Goal: Task Accomplishment & Management: Manage account settings

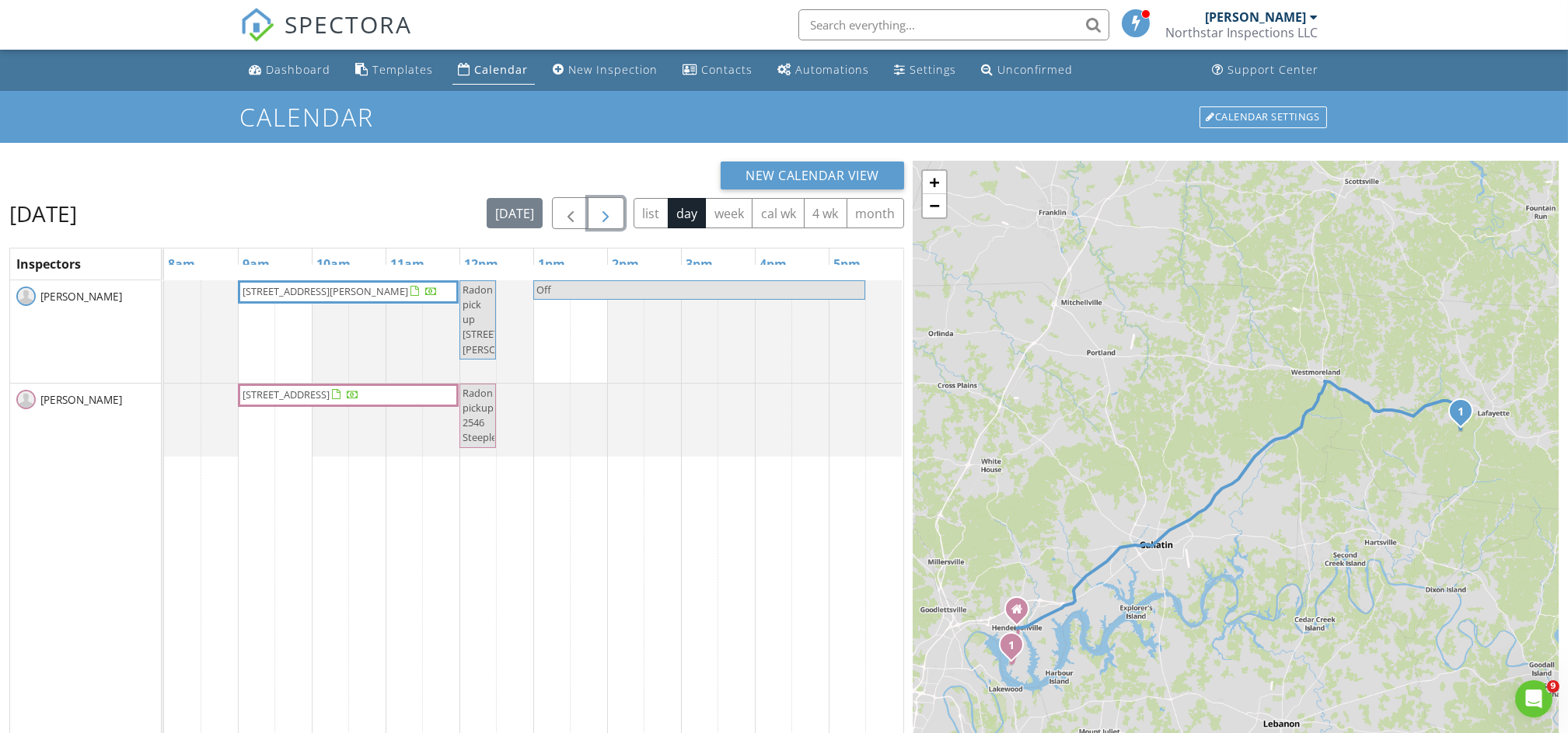
click at [605, 215] on span "button" at bounding box center [605, 214] width 19 height 19
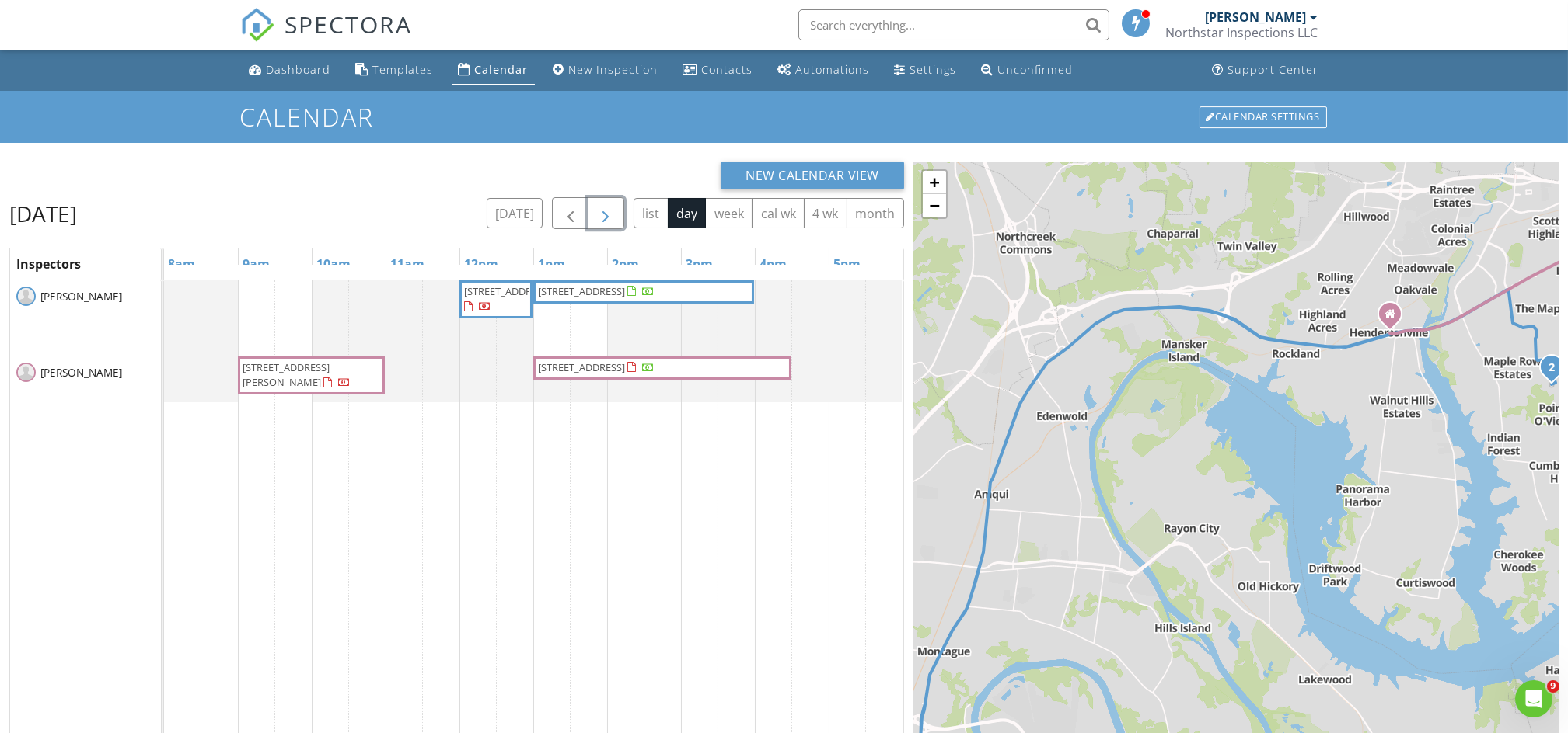
click at [326, 367] on span "642 Giacomo Ct, Gallatin 37066" at bounding box center [285, 374] width 87 height 29
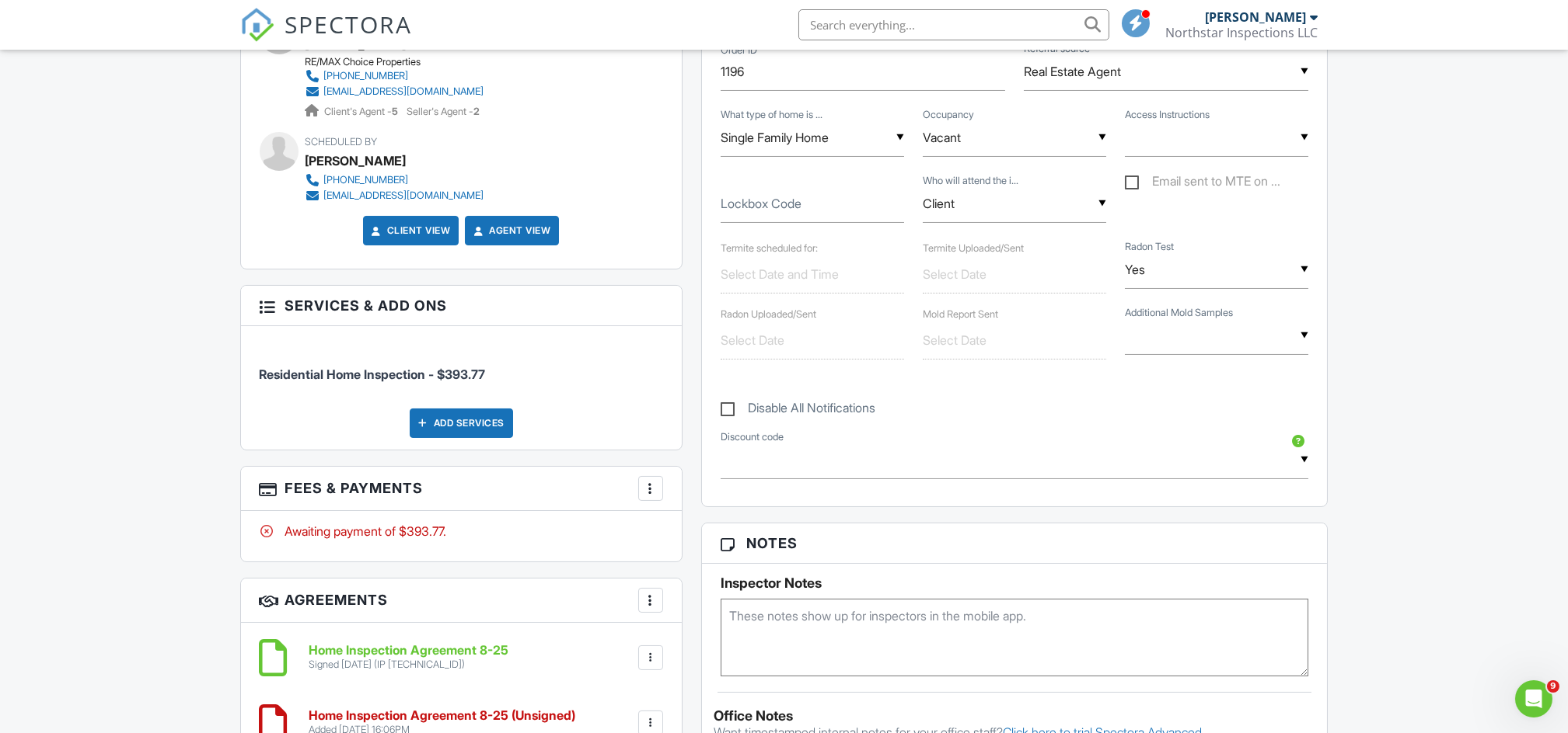
scroll to position [917, 0]
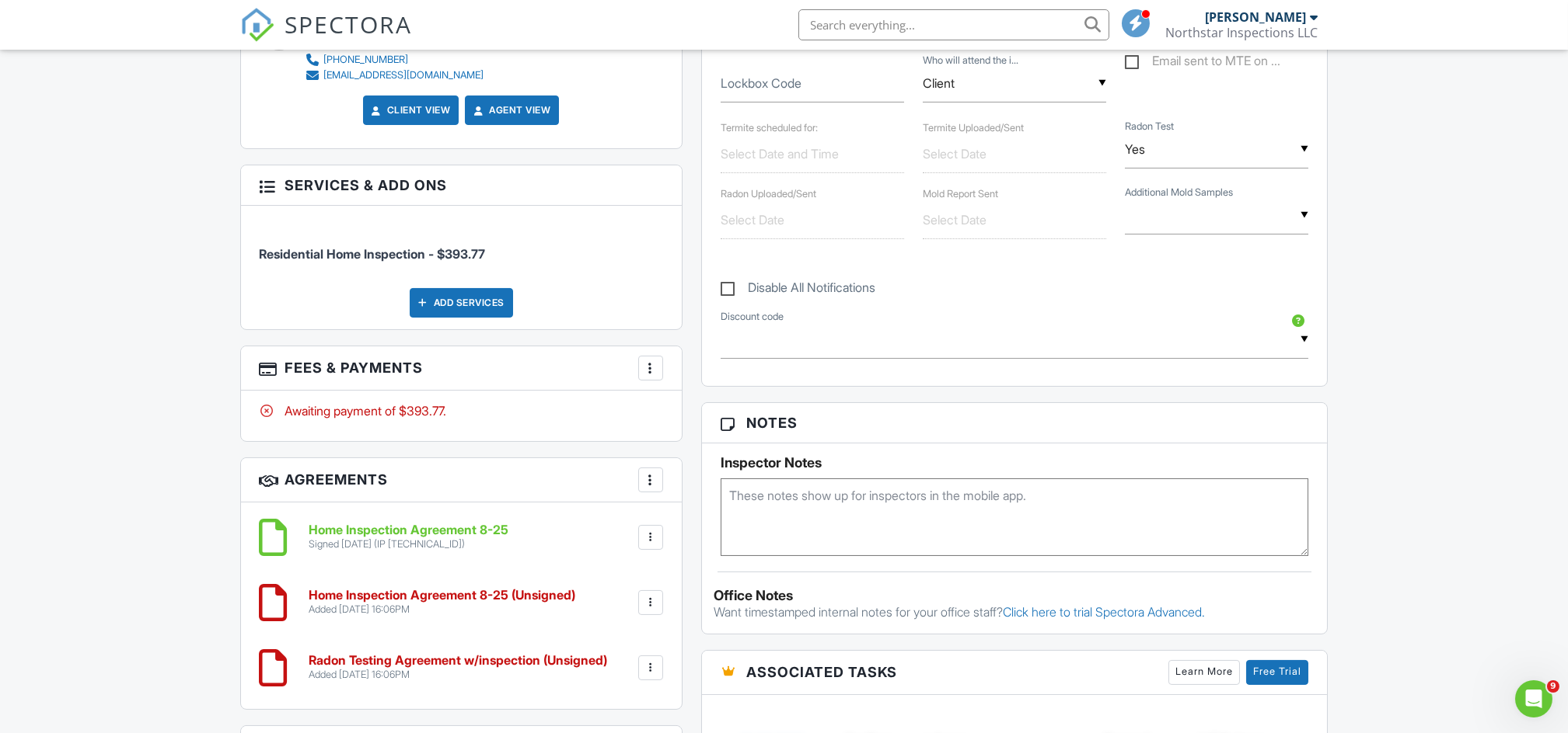
click at [470, 534] on h6 "Home Inspection Agreement 8-25" at bounding box center [408, 530] width 200 height 14
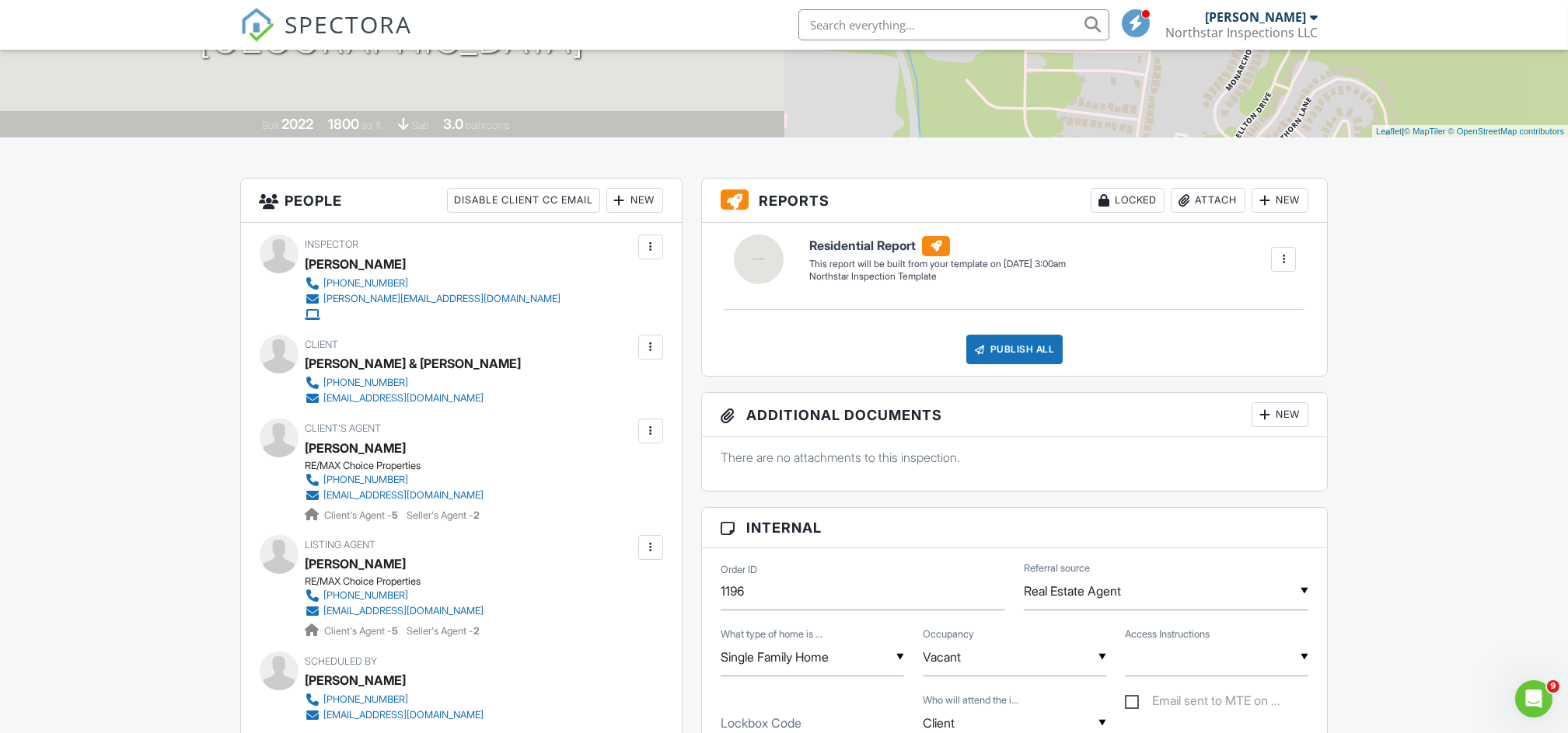
scroll to position [918, 0]
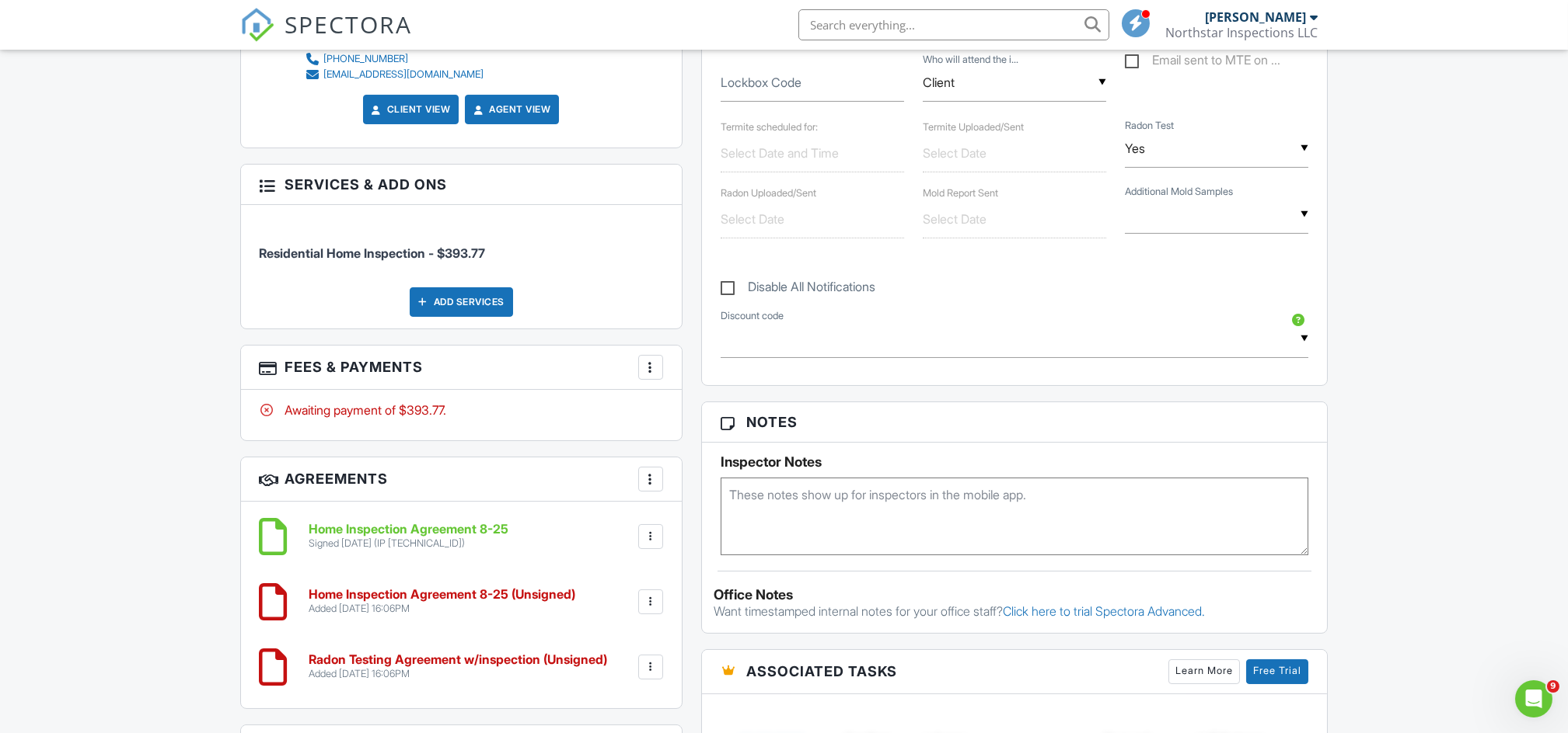
click at [651, 667] on div at bounding box center [650, 667] width 15 height 15
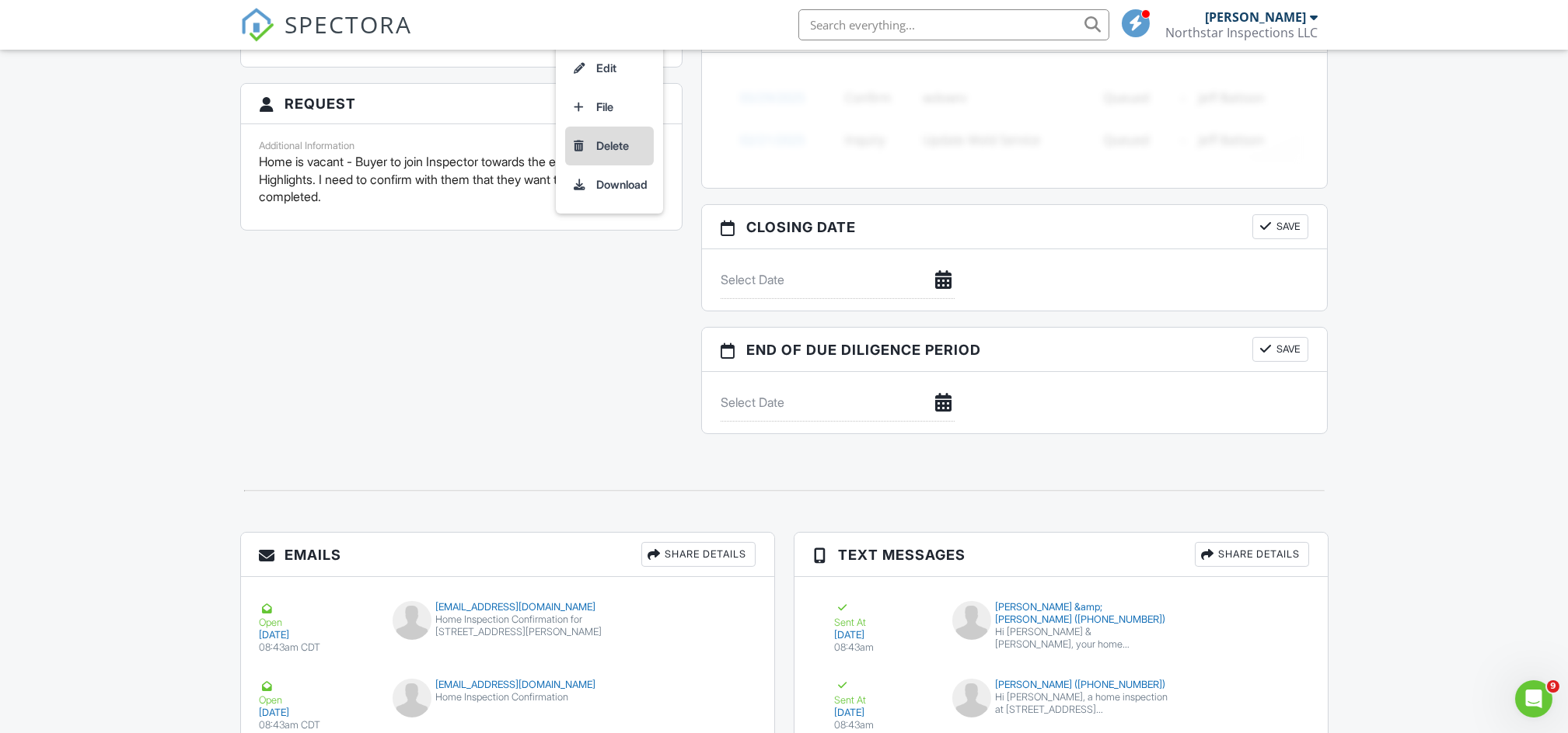
click at [610, 151] on li "Delete" at bounding box center [609, 146] width 88 height 39
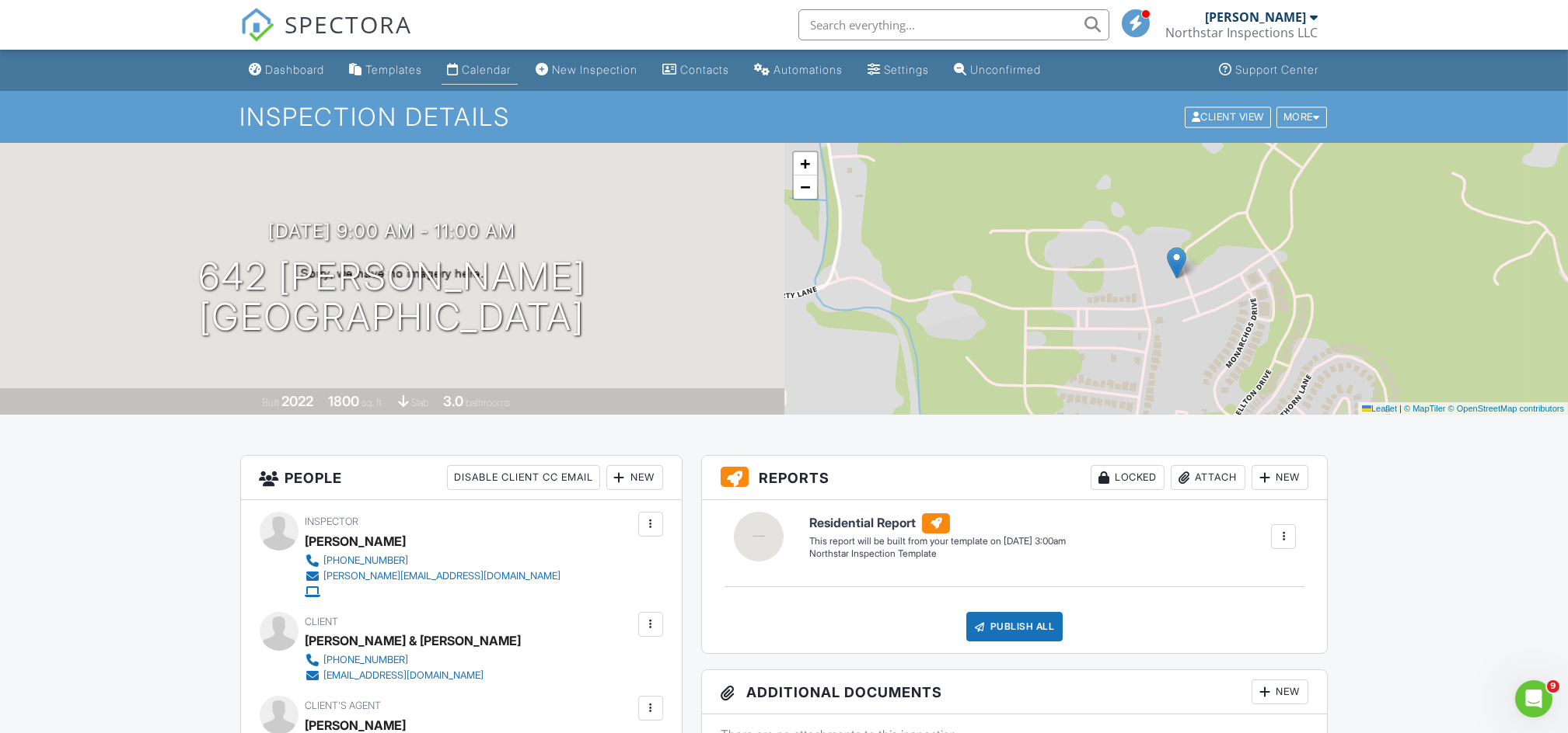
click at [505, 77] on link "Calendar" at bounding box center [479, 70] width 76 height 29
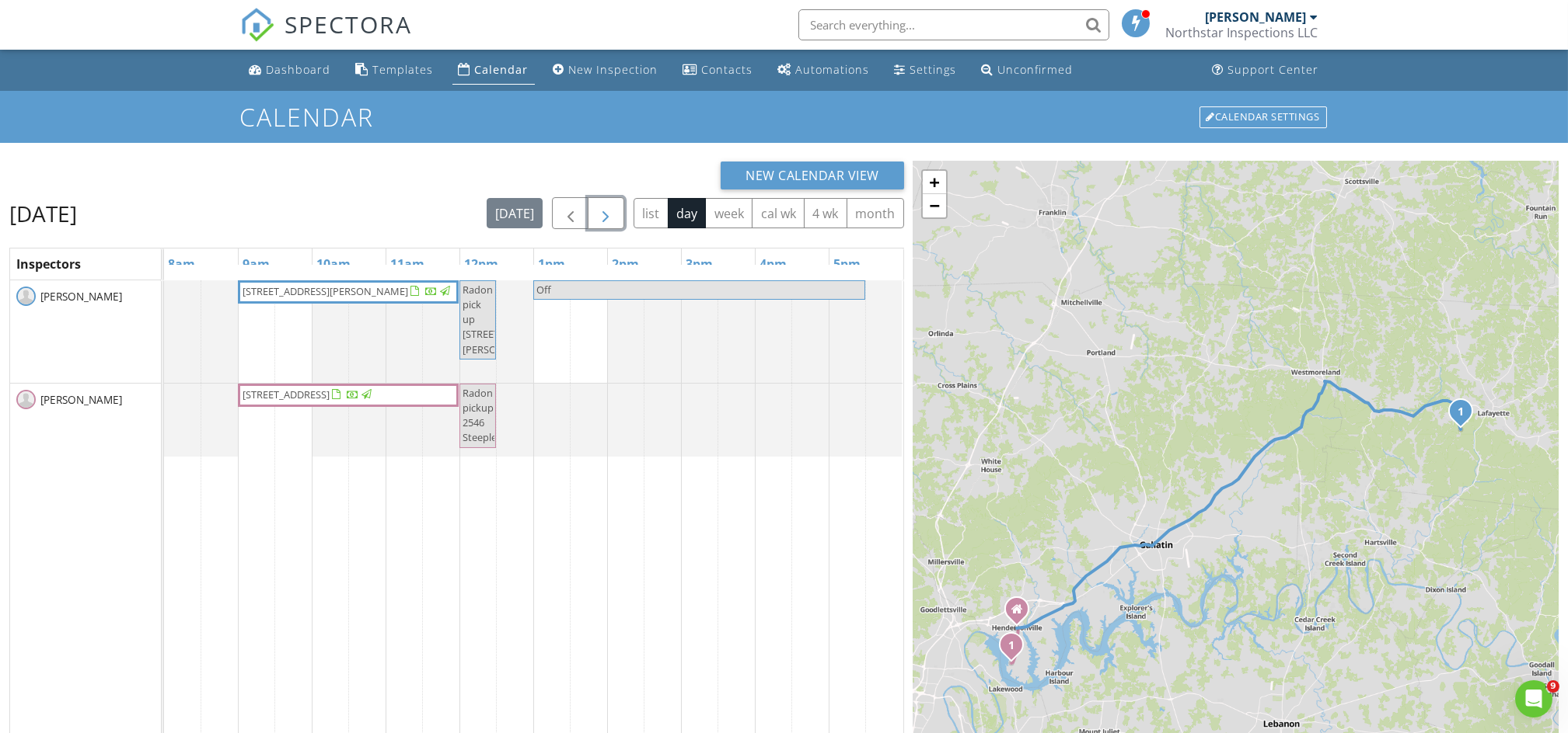
click at [611, 213] on span "button" at bounding box center [605, 214] width 19 height 19
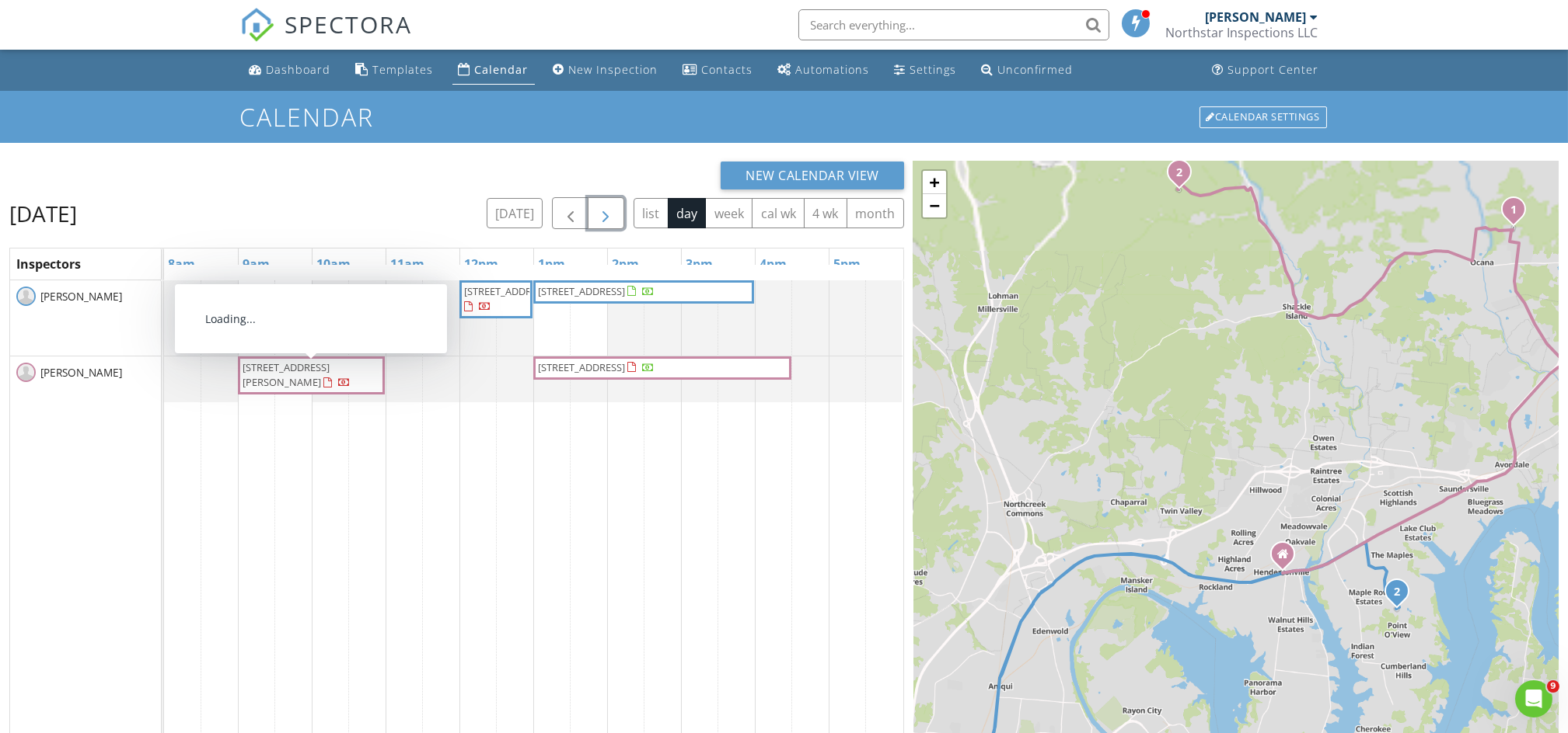
click at [289, 369] on span "642 Giacomo Ct, Gallatin 37066" at bounding box center [285, 374] width 87 height 29
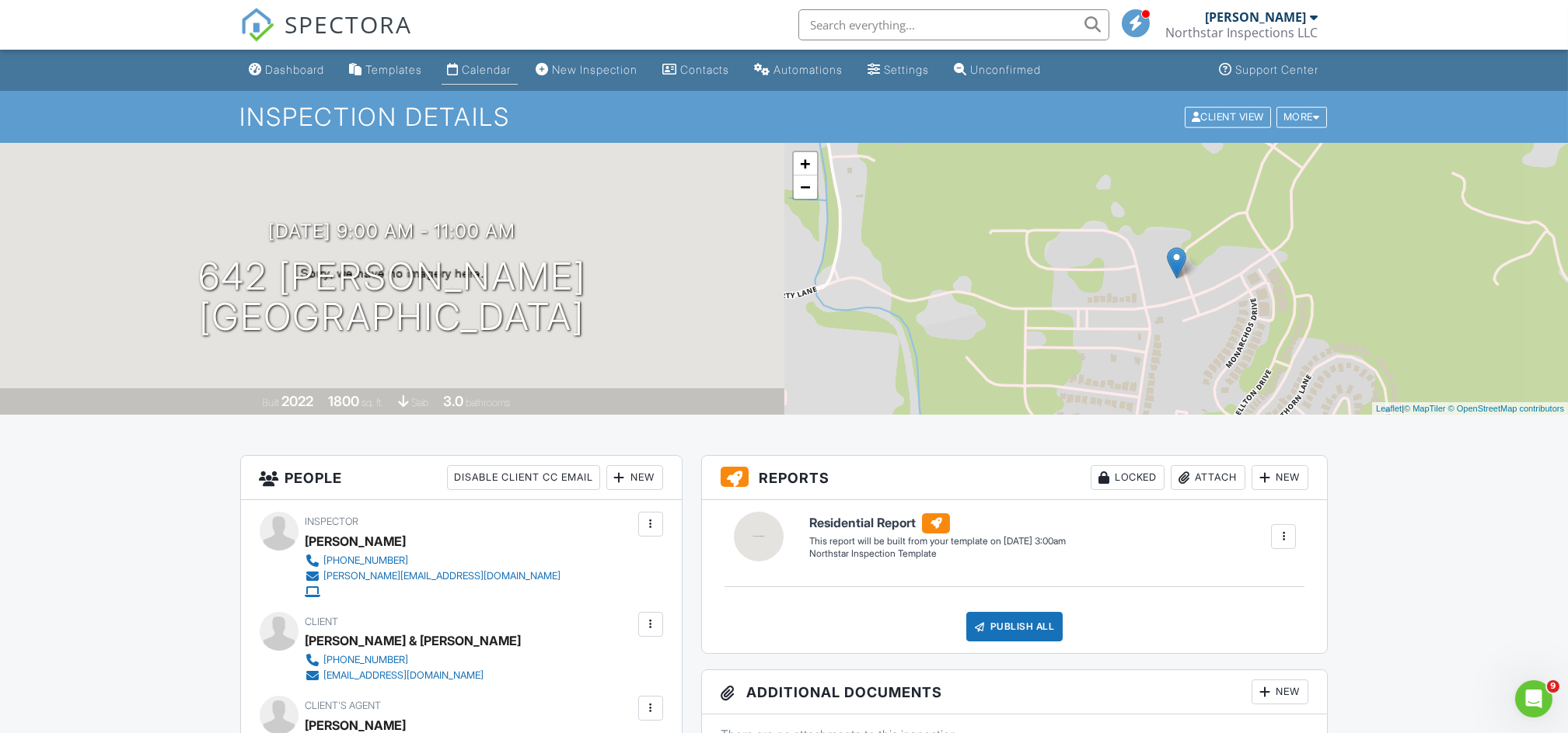
click at [499, 62] on link "Calendar" at bounding box center [479, 70] width 76 height 29
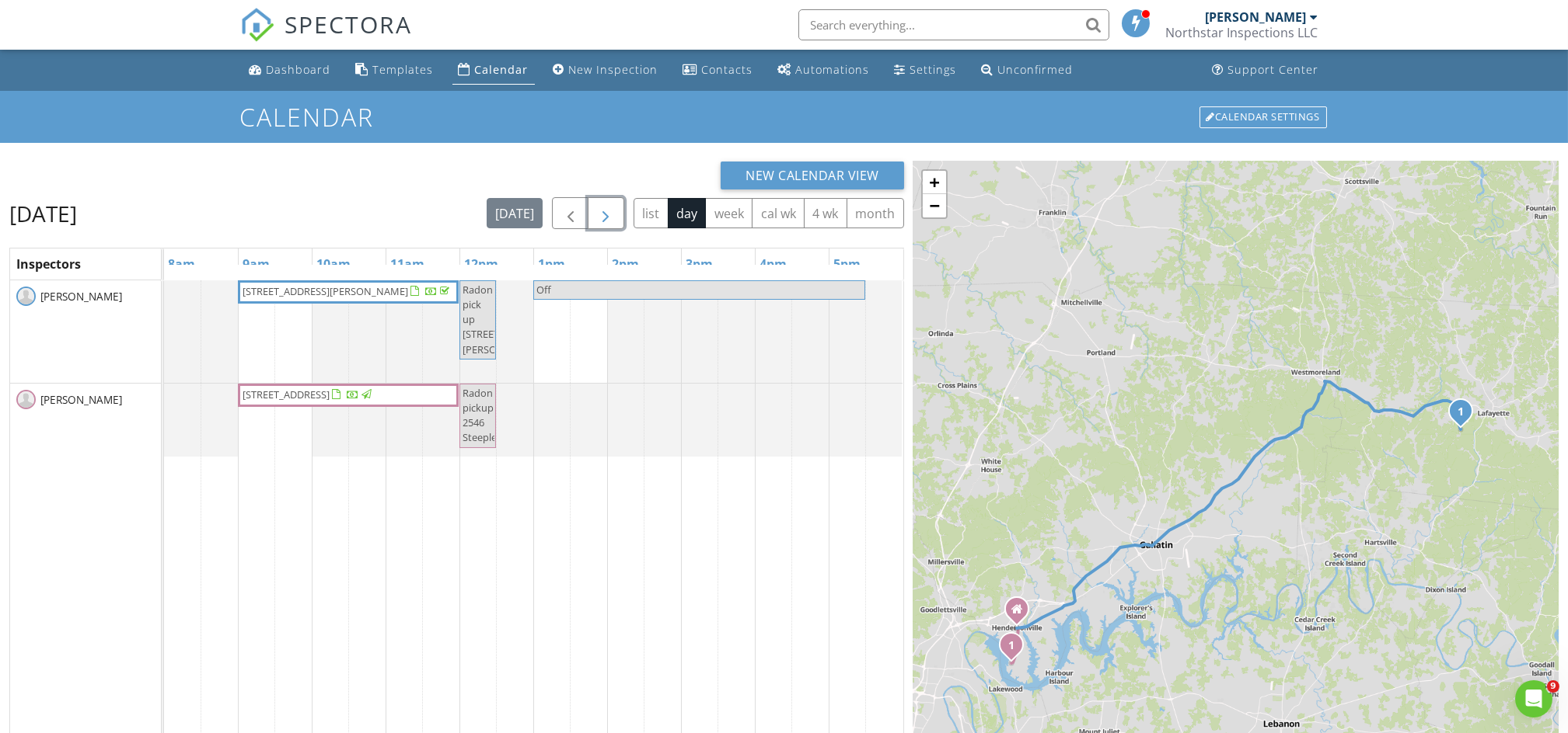
click at [598, 213] on span "button" at bounding box center [605, 214] width 19 height 19
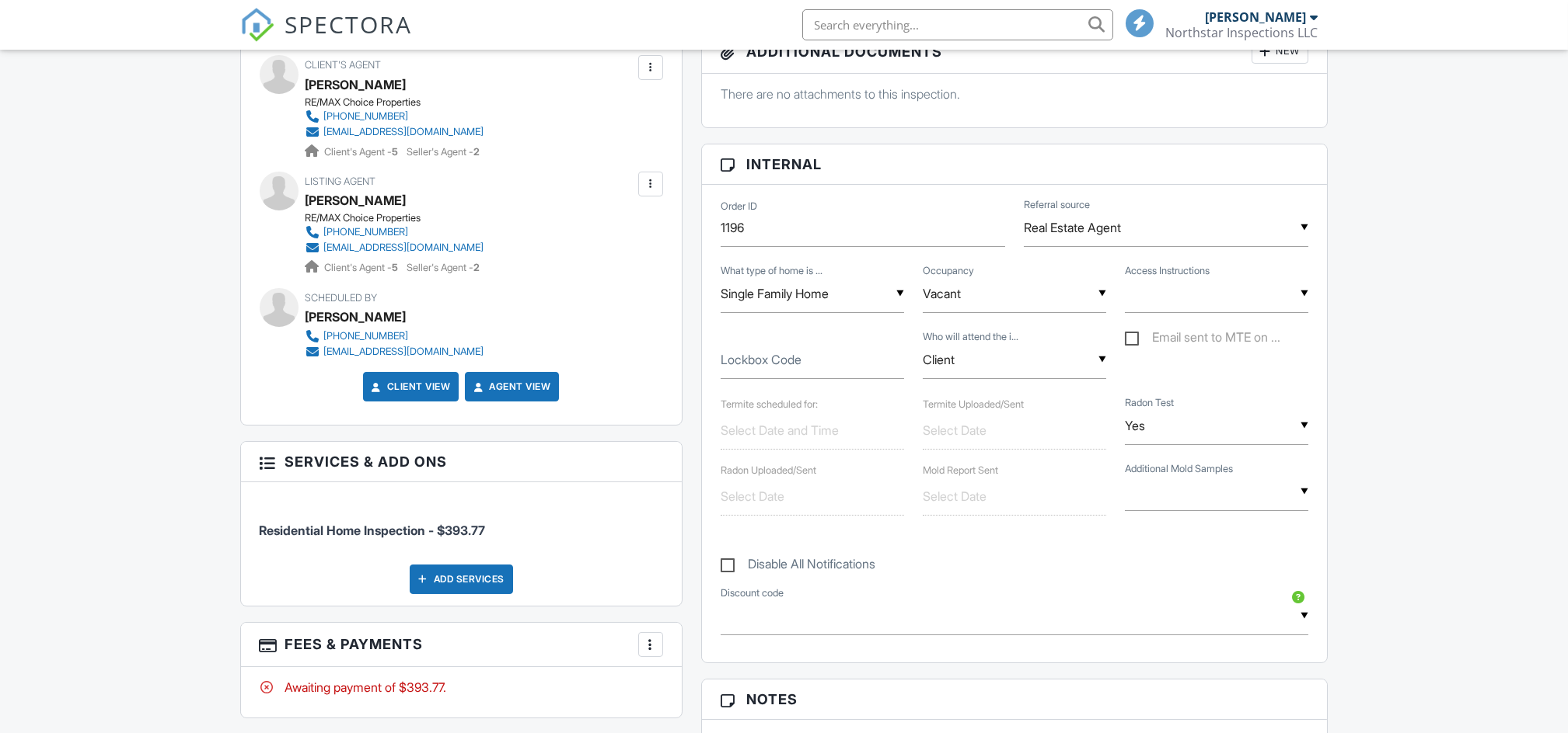
click at [1155, 305] on input "text" at bounding box center [1217, 294] width 184 height 38
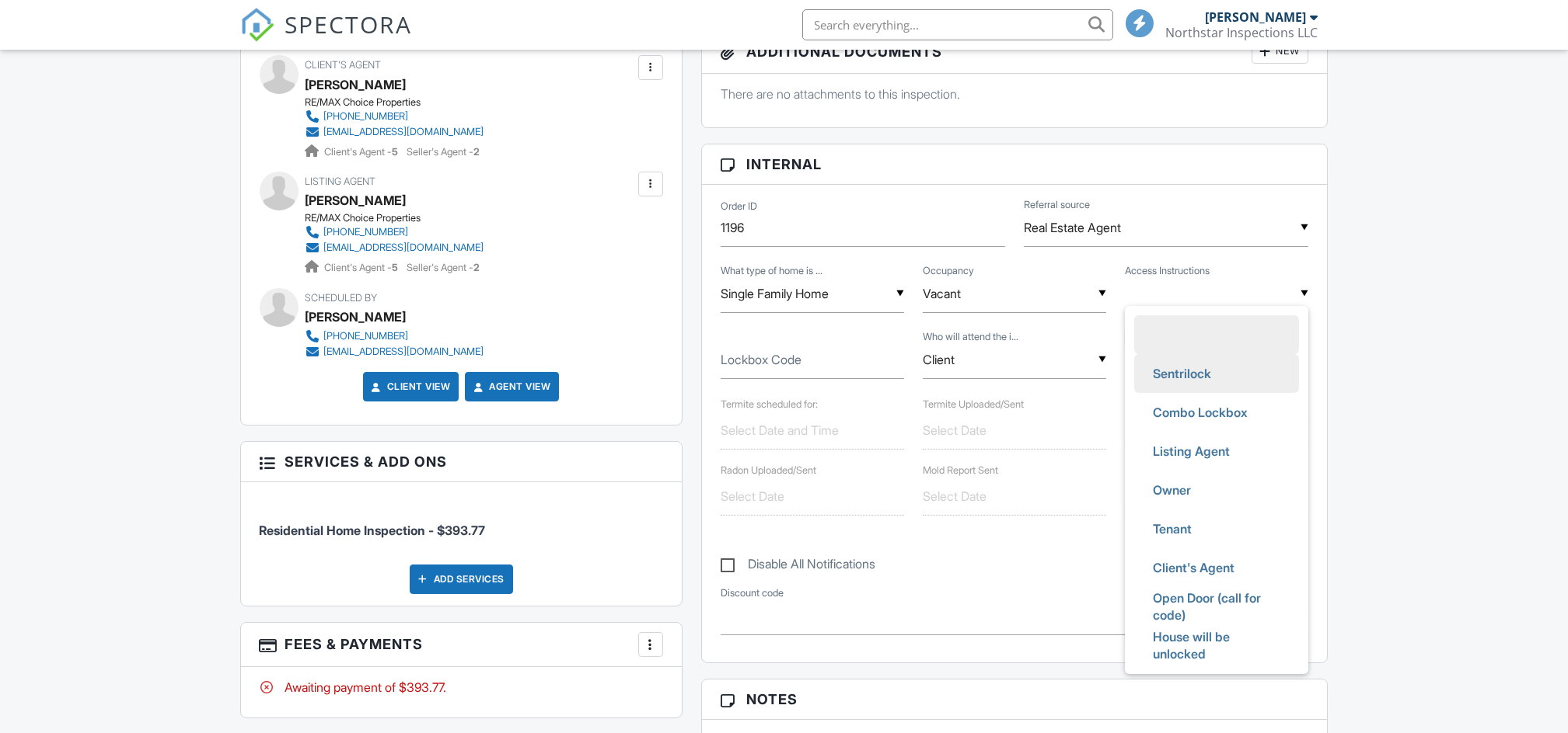
click at [1179, 371] on span "Sentrilock" at bounding box center [1181, 374] width 83 height 39
type input "Sentrilock"
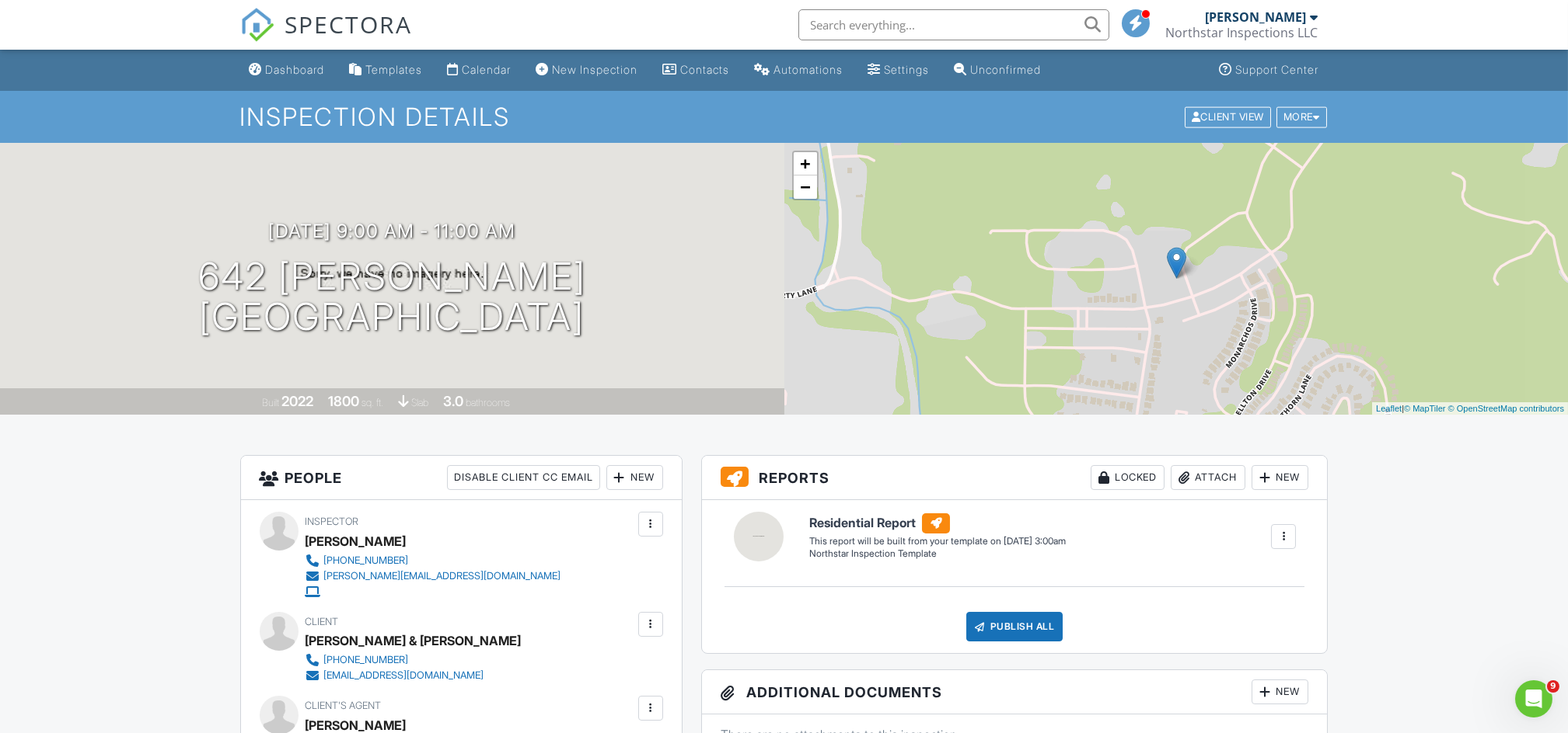
click at [650, 619] on div at bounding box center [650, 624] width 15 height 15
click at [550, 712] on li "Resend Confirmation Email" at bounding box center [567, 711] width 173 height 39
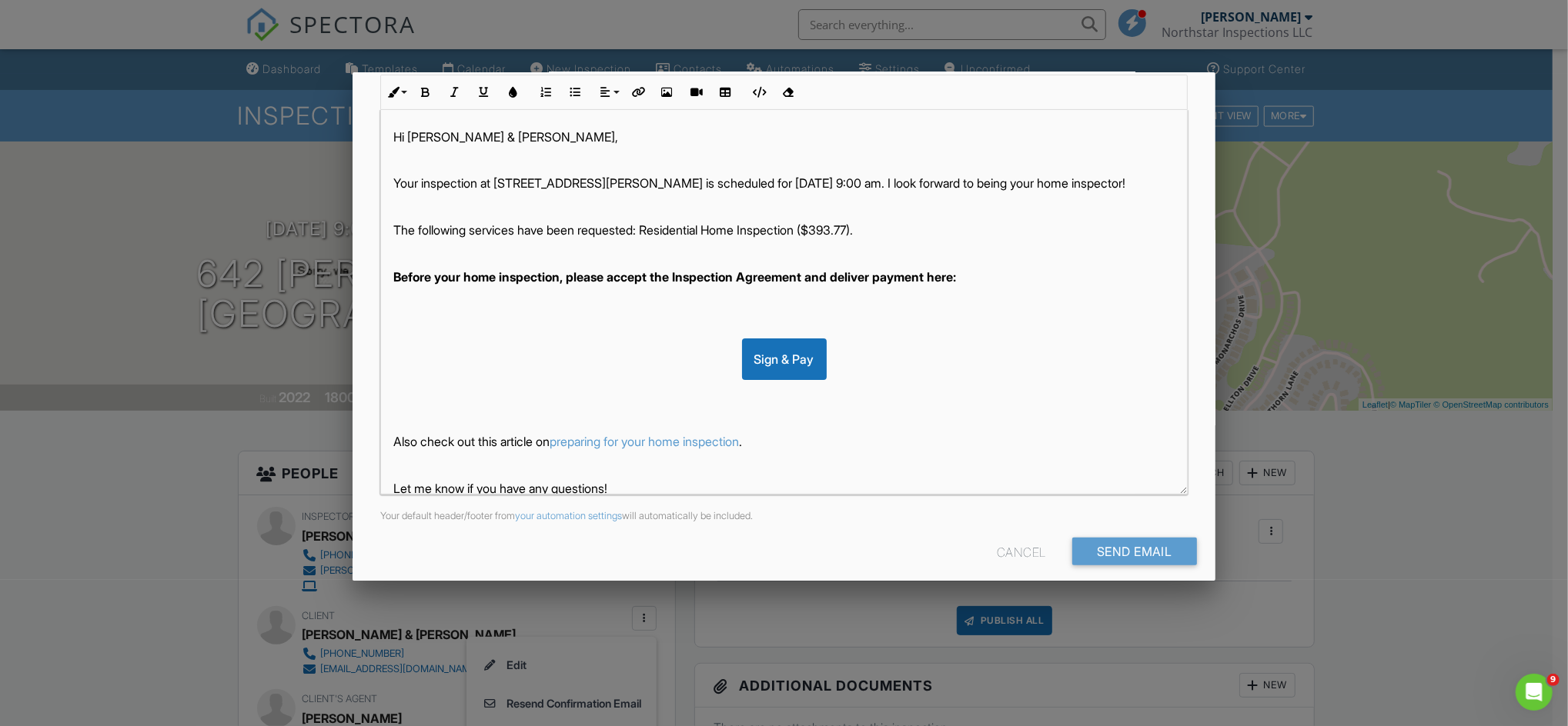
scroll to position [247, 0]
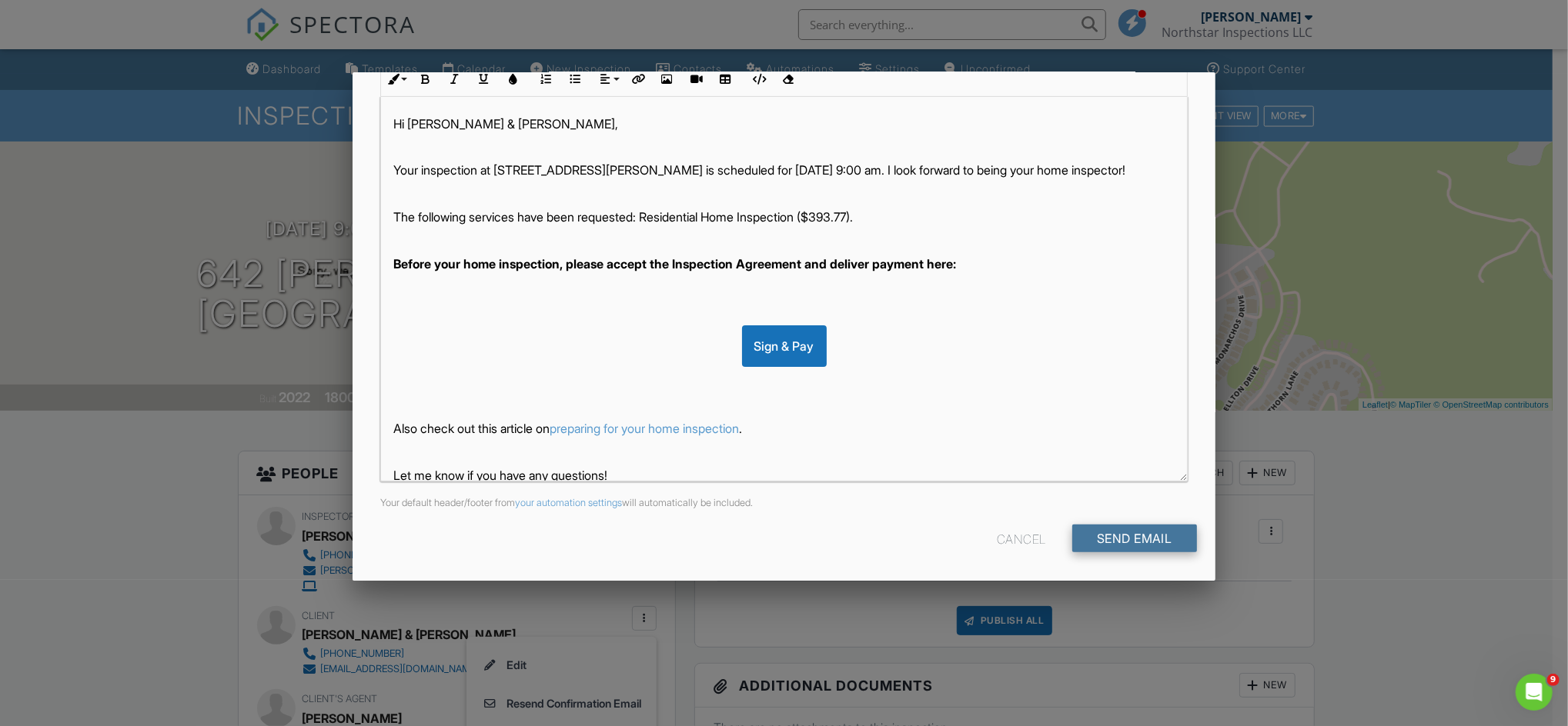
click at [1128, 530] on input "Send Email" at bounding box center [1135, 538] width 125 height 28
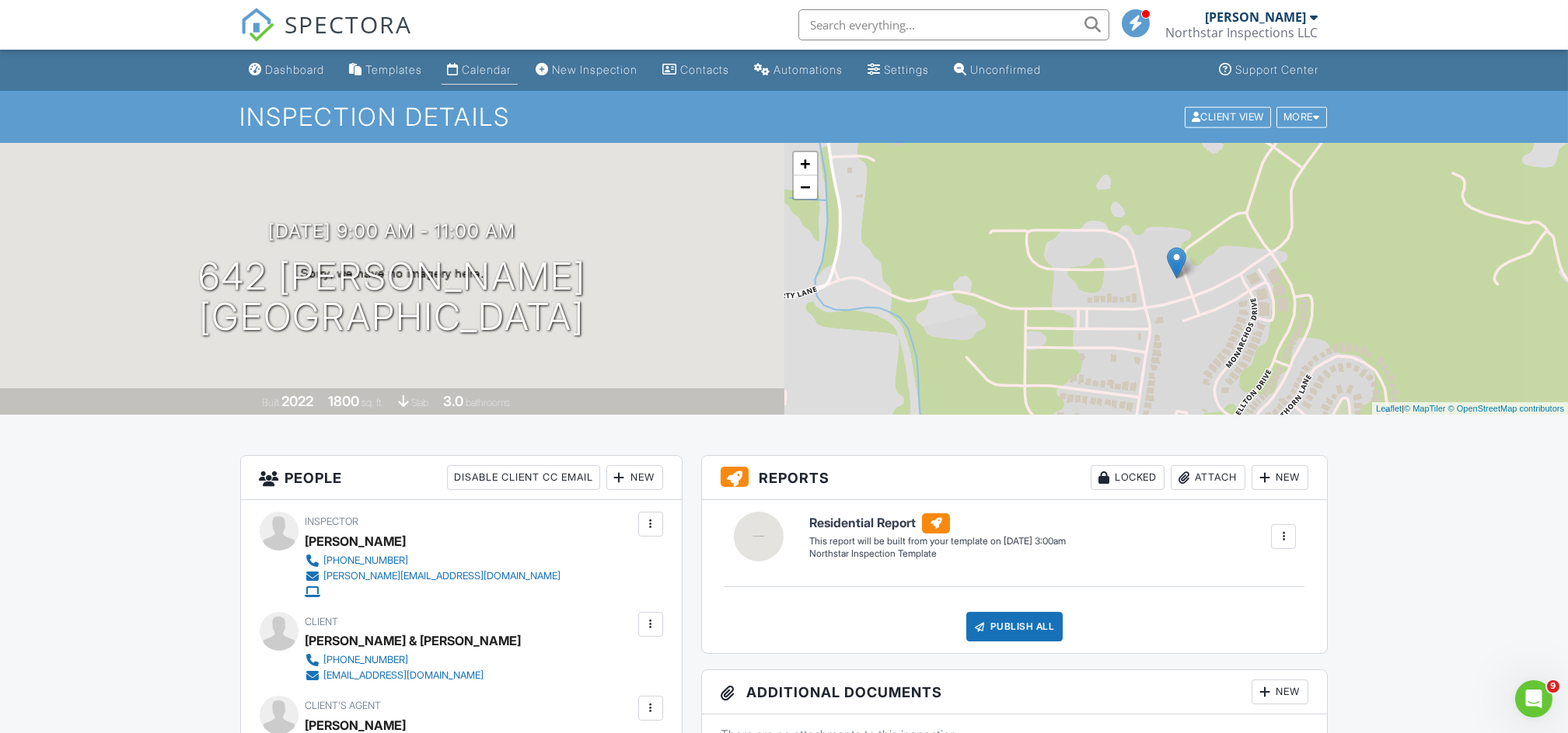
click at [480, 62] on link "Calendar" at bounding box center [479, 70] width 76 height 29
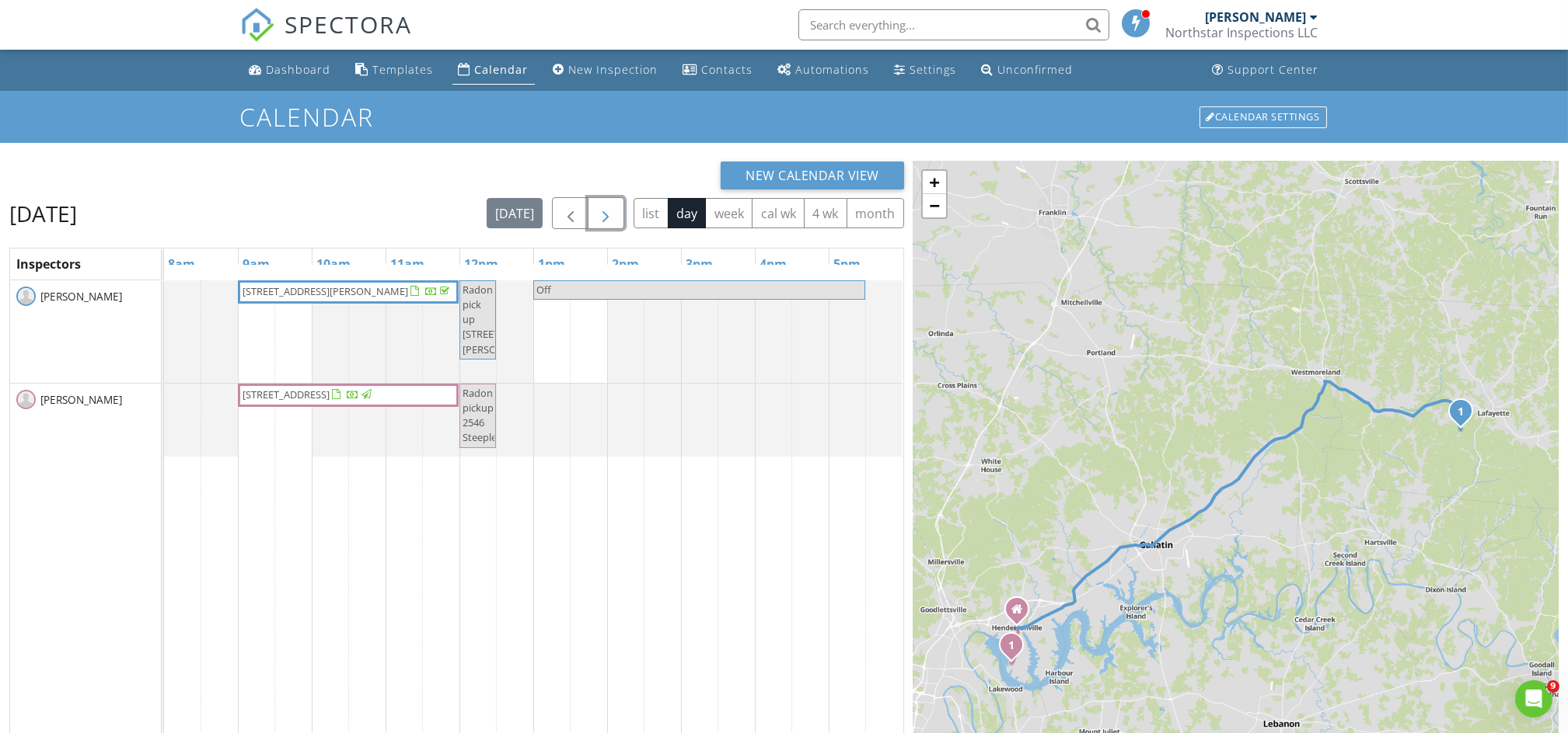
click at [608, 204] on button "button" at bounding box center [605, 213] width 36 height 32
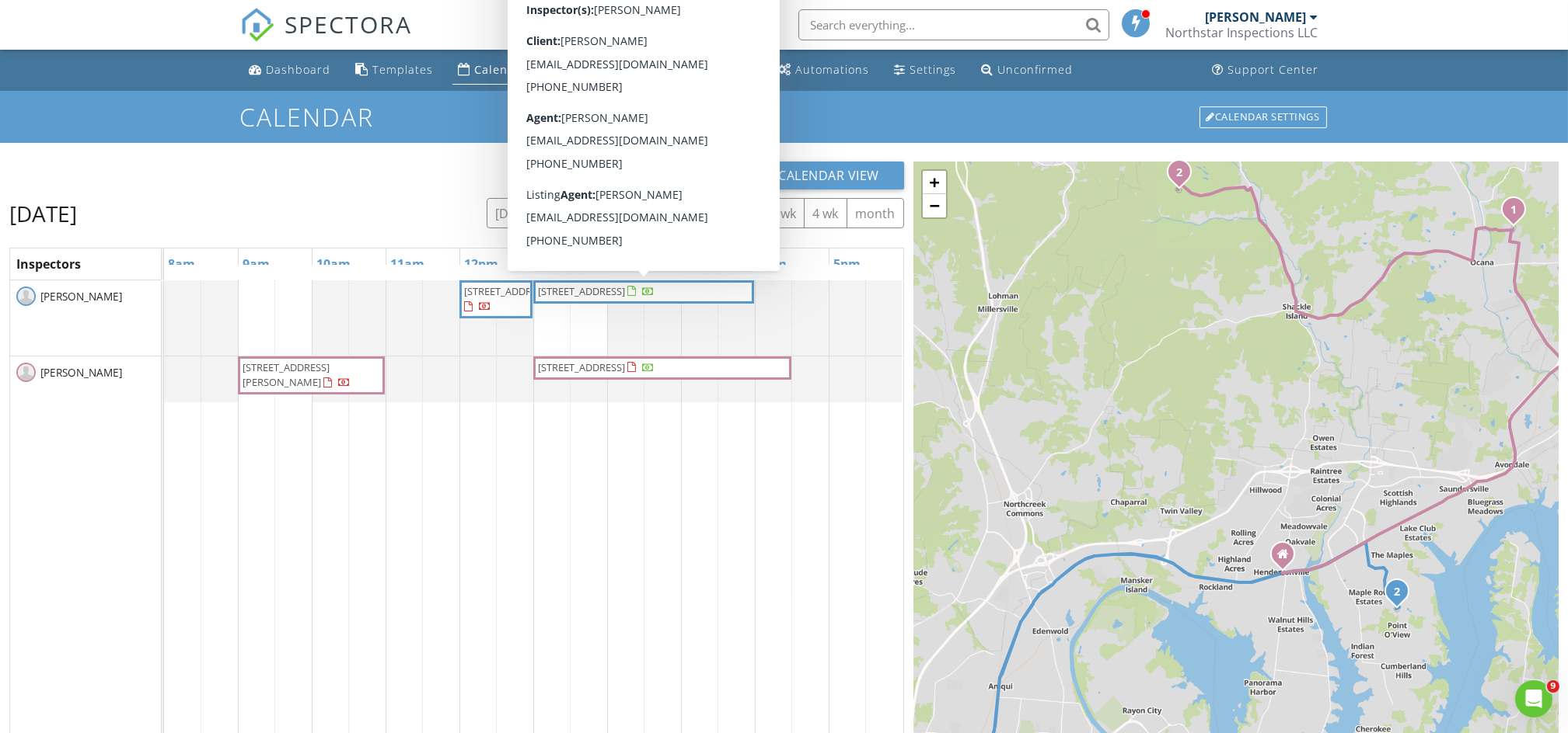
click at [625, 297] on span "[STREET_ADDRESS]" at bounding box center [581, 291] width 87 height 14
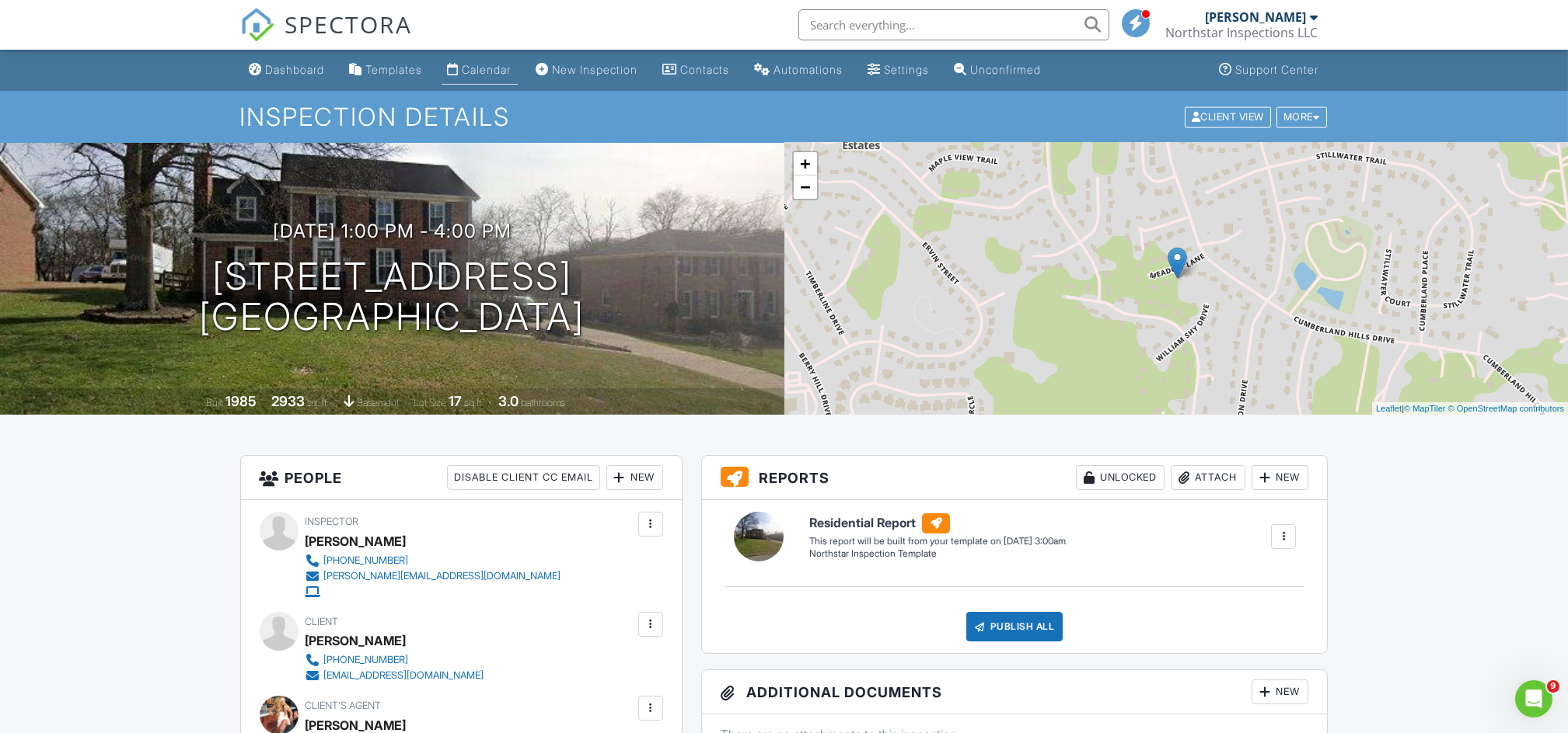
click at [504, 69] on div "Calendar" at bounding box center [487, 70] width 49 height 13
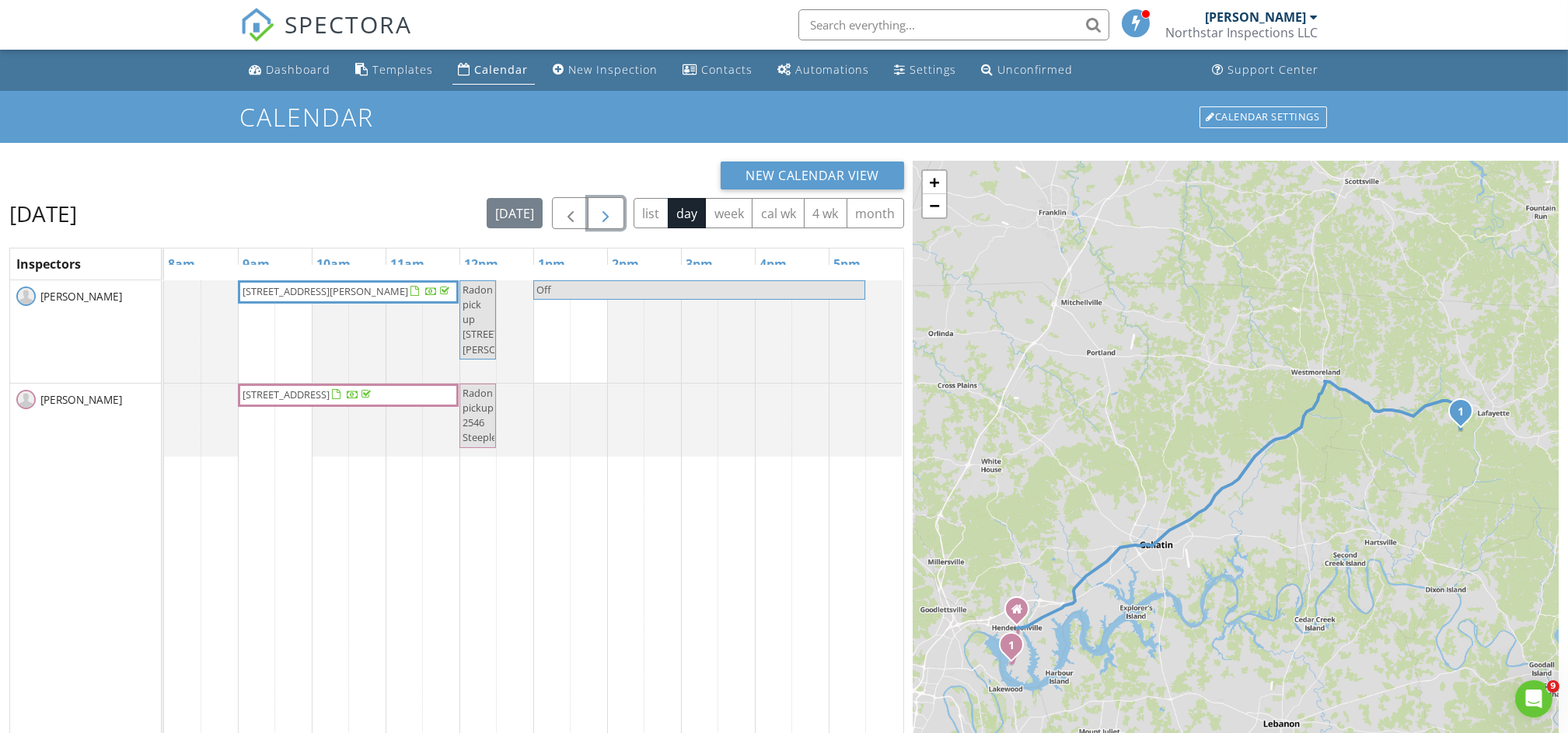
click at [600, 222] on span "button" at bounding box center [605, 214] width 19 height 19
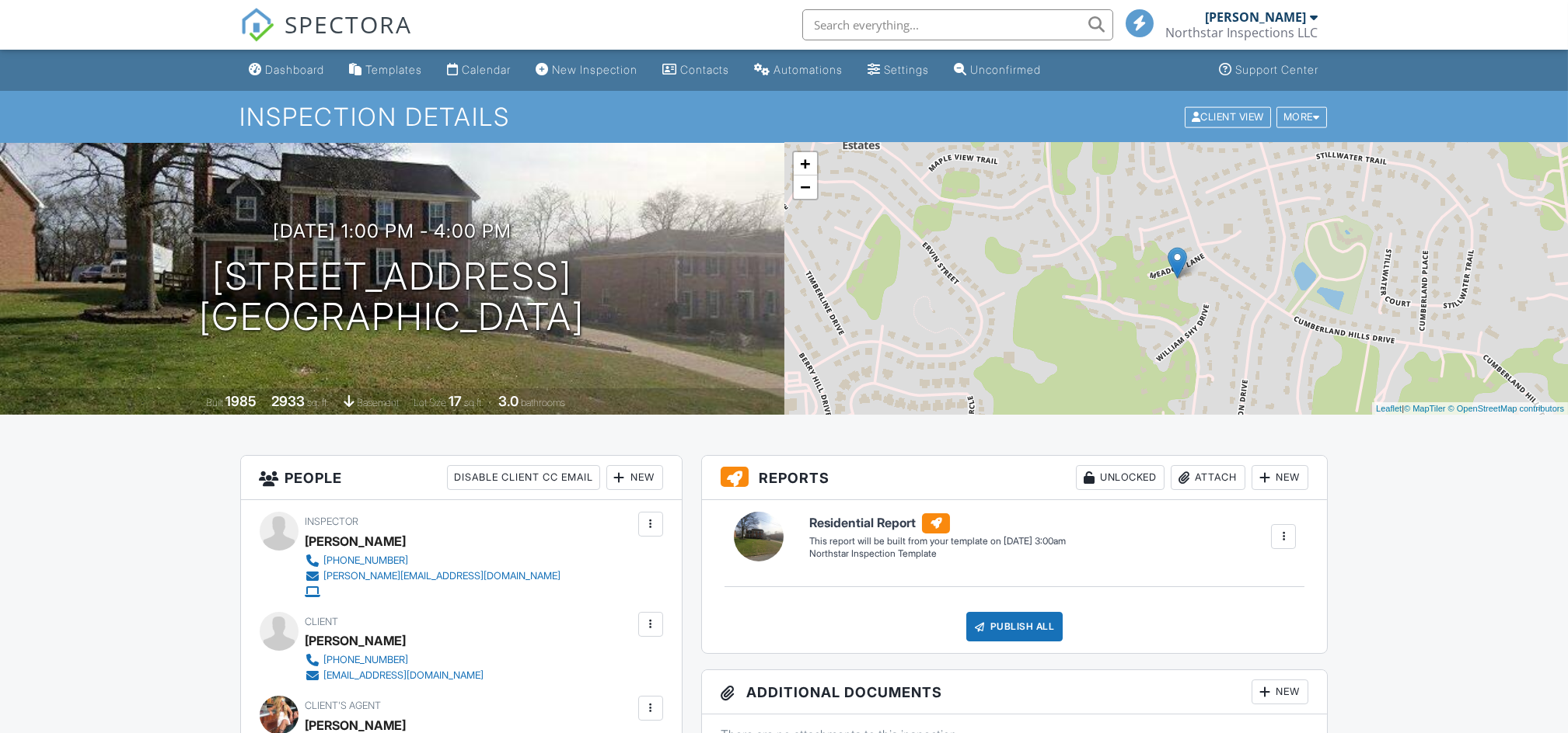
click at [1299, 687] on div "New" at bounding box center [1279, 693] width 56 height 25
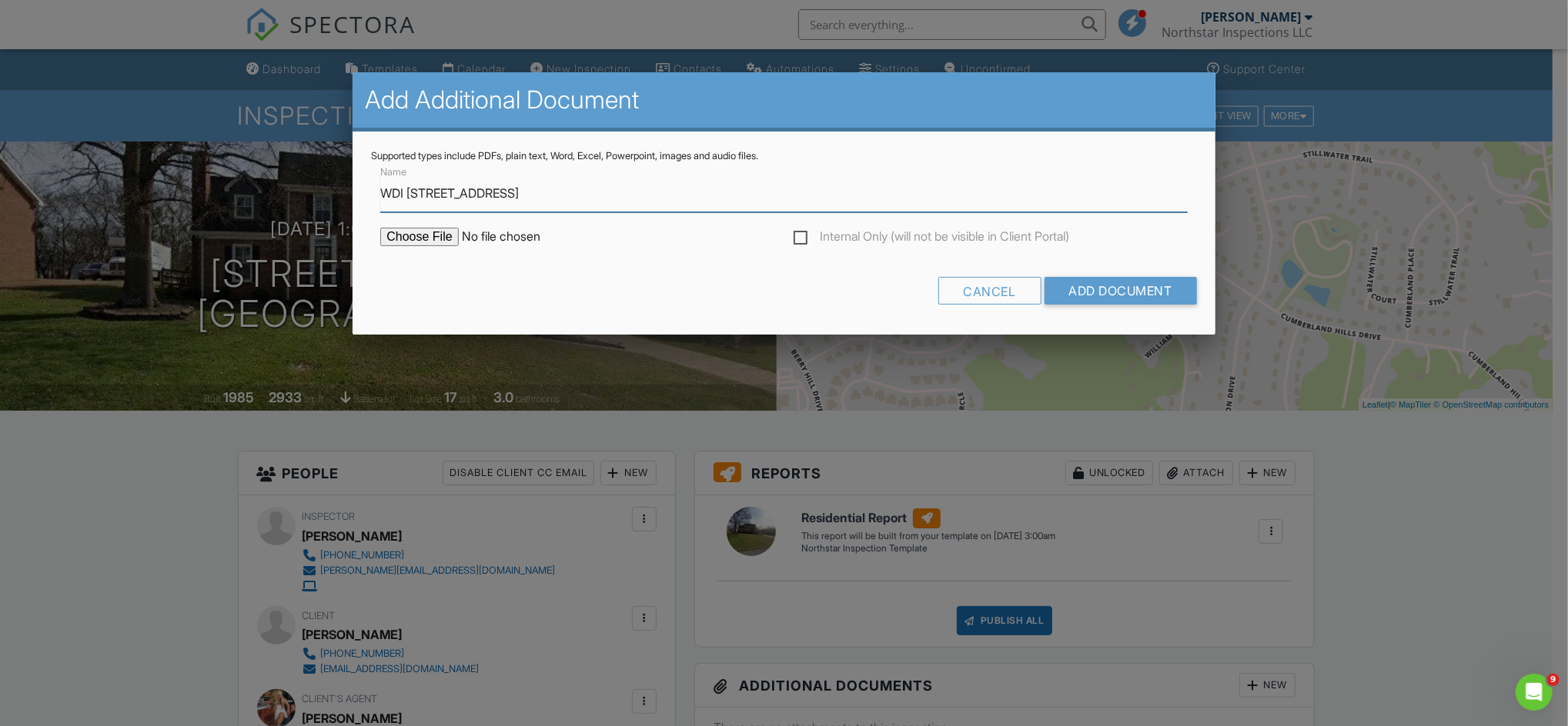
type input "WDI [STREET_ADDRESS]"
click at [395, 237] on input "file" at bounding box center [511, 237] width 262 height 18
type input "C:\fakepath\Wood Destroying Insect Inspection Report (NPMA33 Rev 2019) (33).pdf"
click at [1091, 291] on input "Add Document" at bounding box center [1121, 290] width 153 height 28
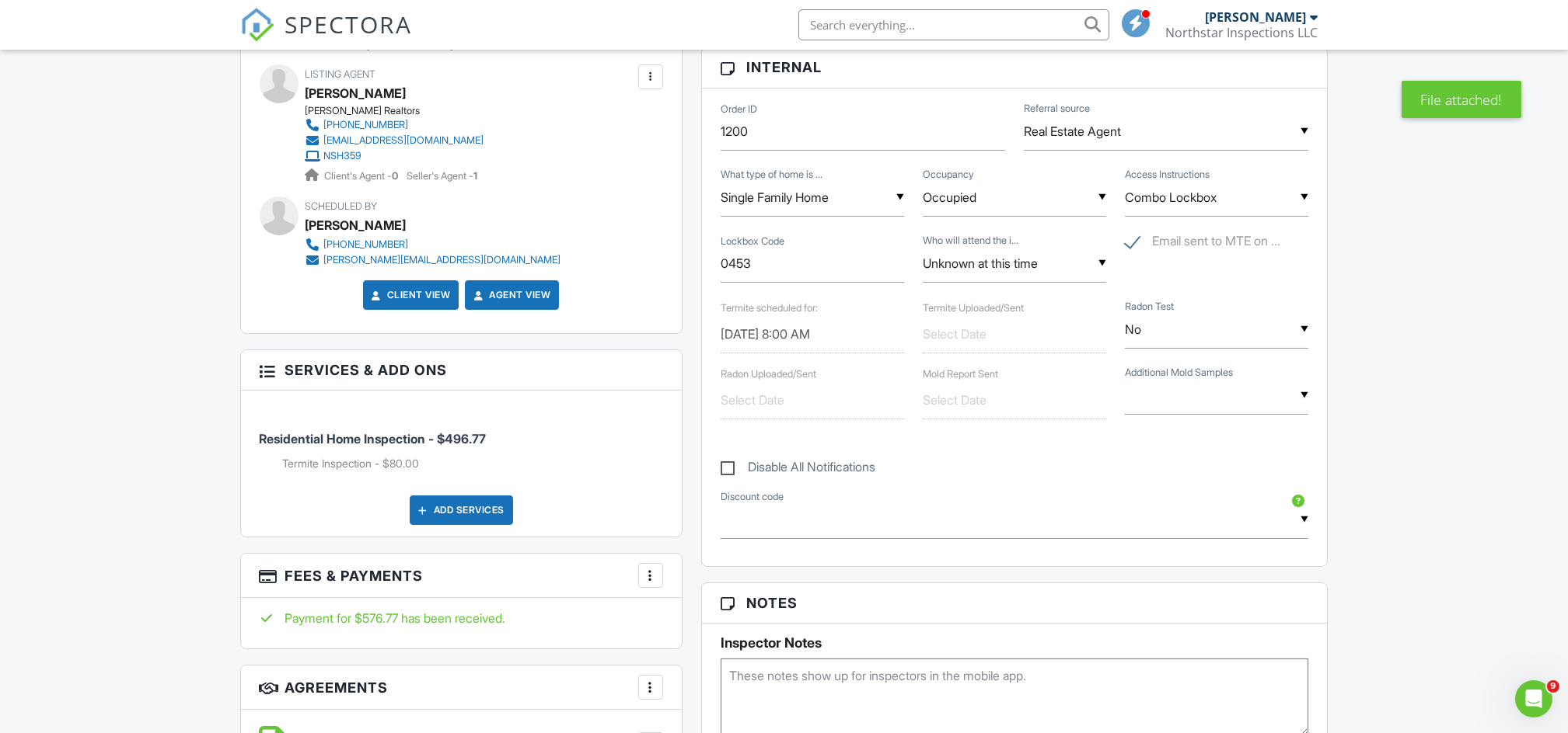
scroll to position [902, 0]
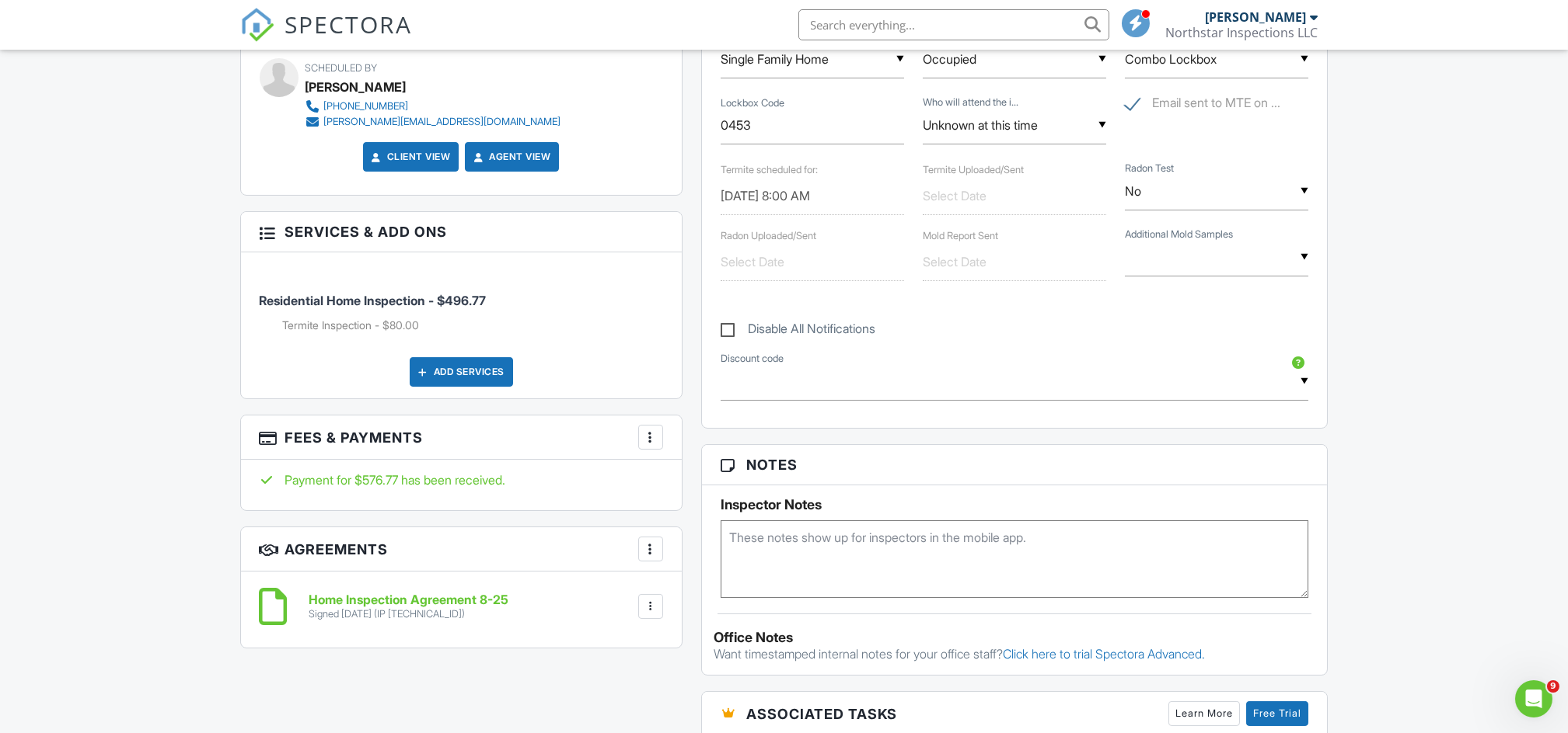
click at [952, 190] on input "text" at bounding box center [1015, 195] width 184 height 38
type input "[DATE]"
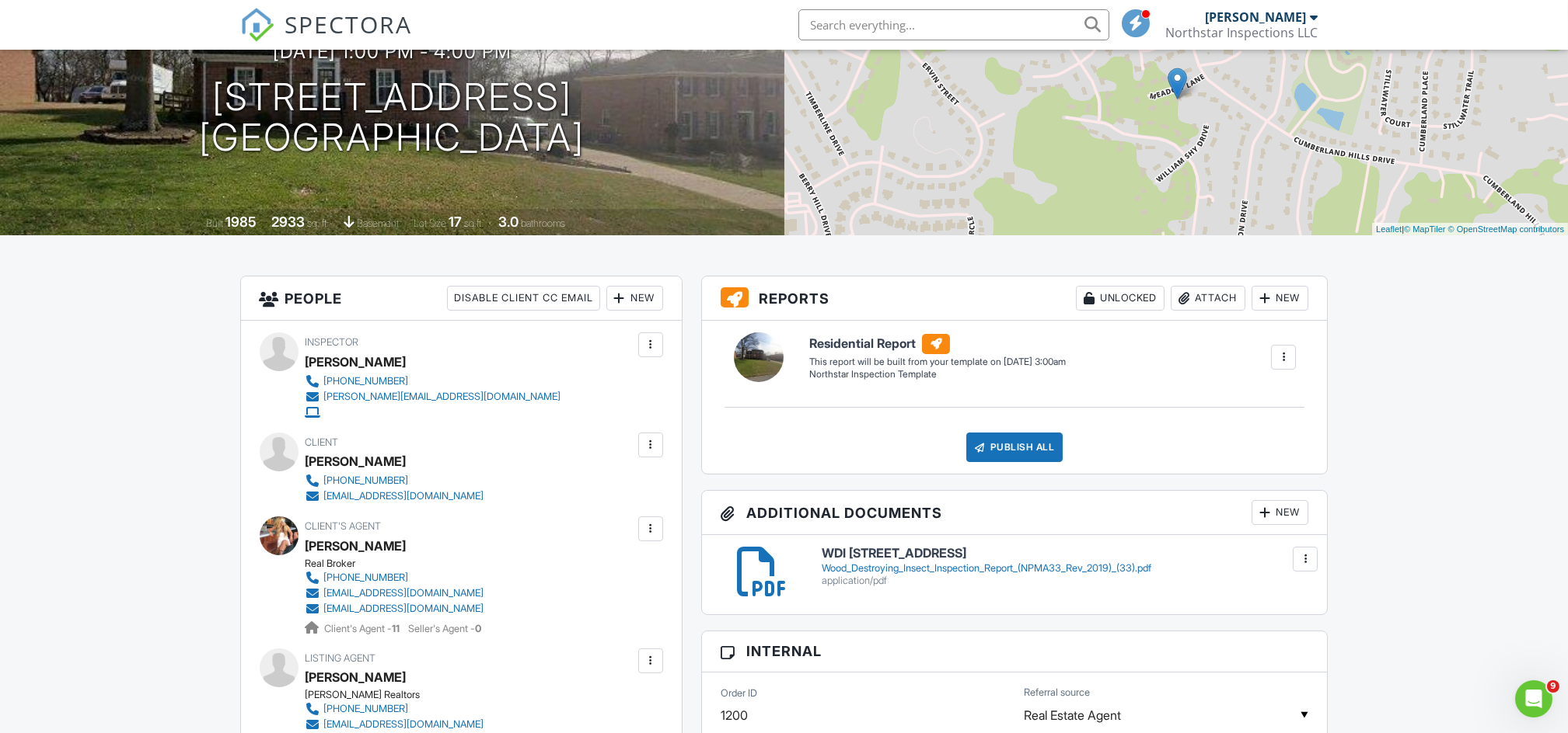
scroll to position [0, 0]
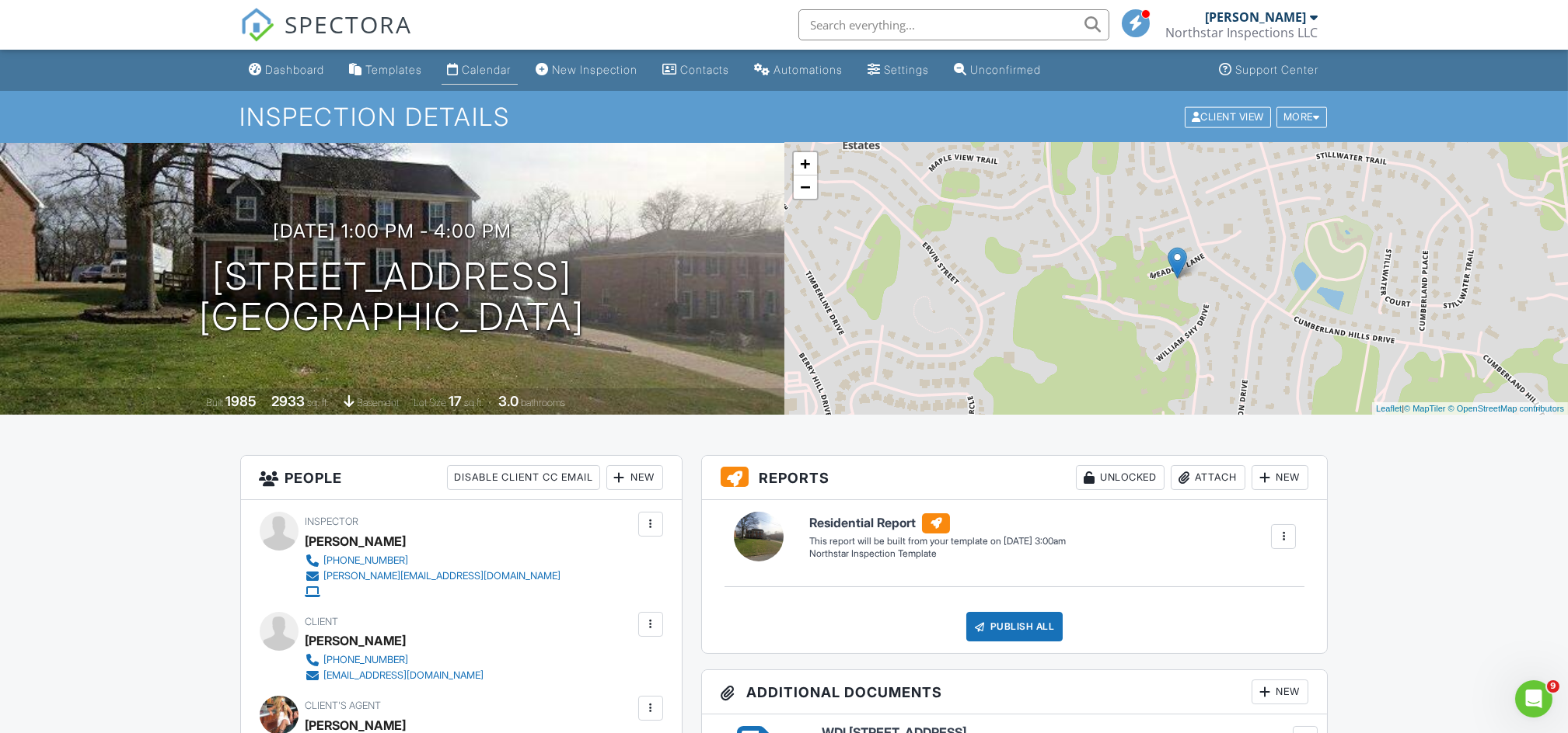
click at [493, 73] on div "Calendar" at bounding box center [487, 70] width 49 height 13
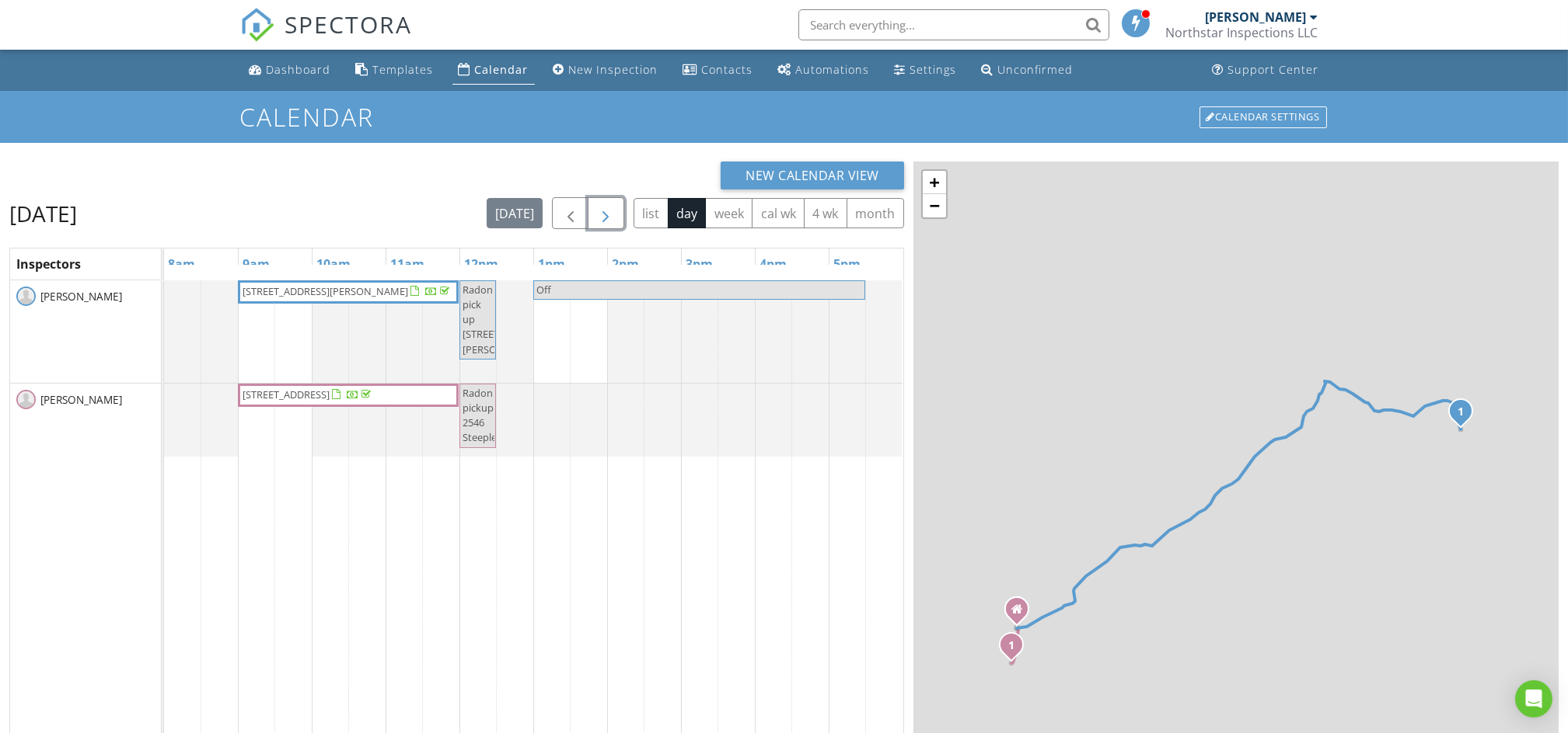
click at [608, 204] on button "button" at bounding box center [605, 213] width 36 height 32
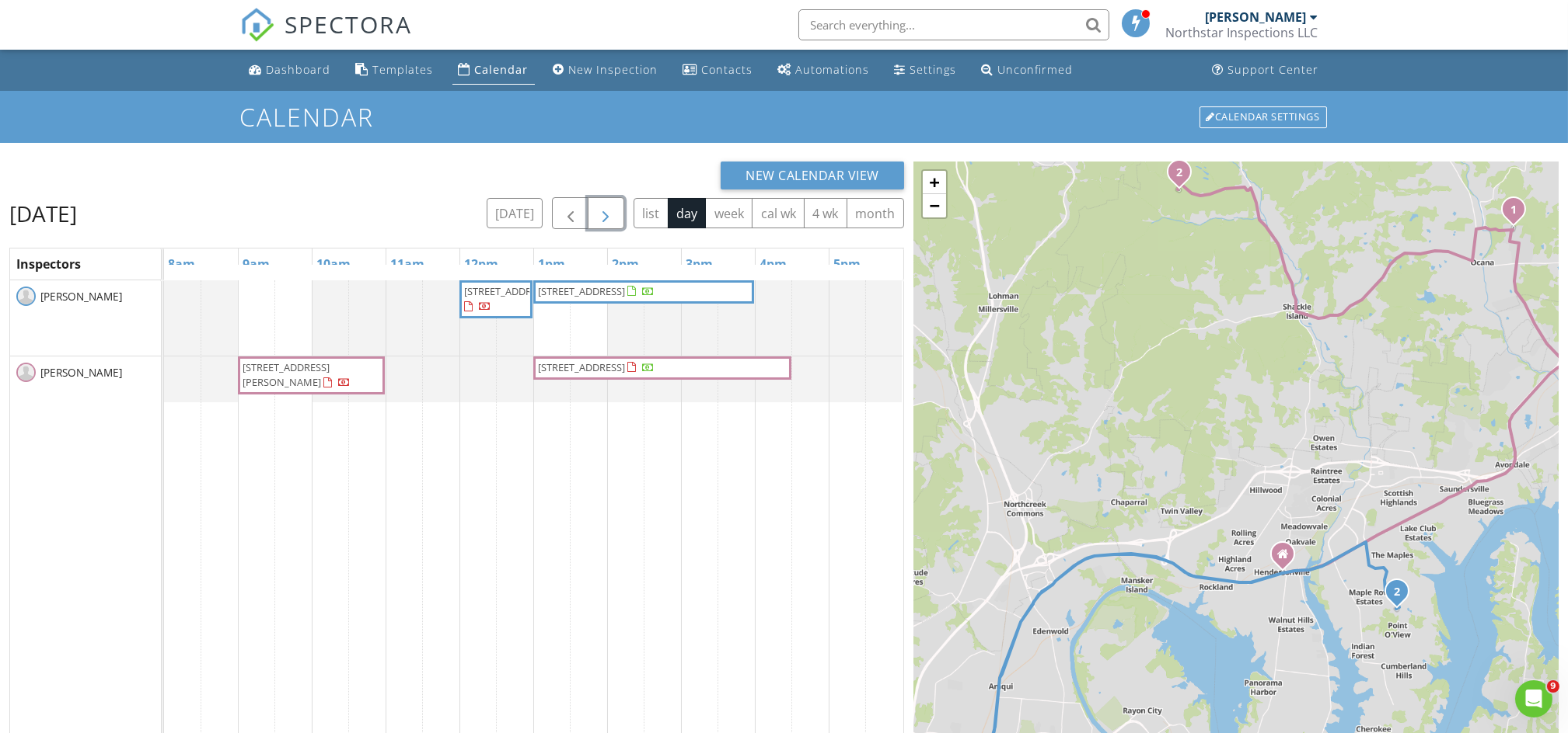
click at [349, 375] on span "642 Giacomo Ct, Gallatin 37066" at bounding box center [311, 375] width 141 height 30
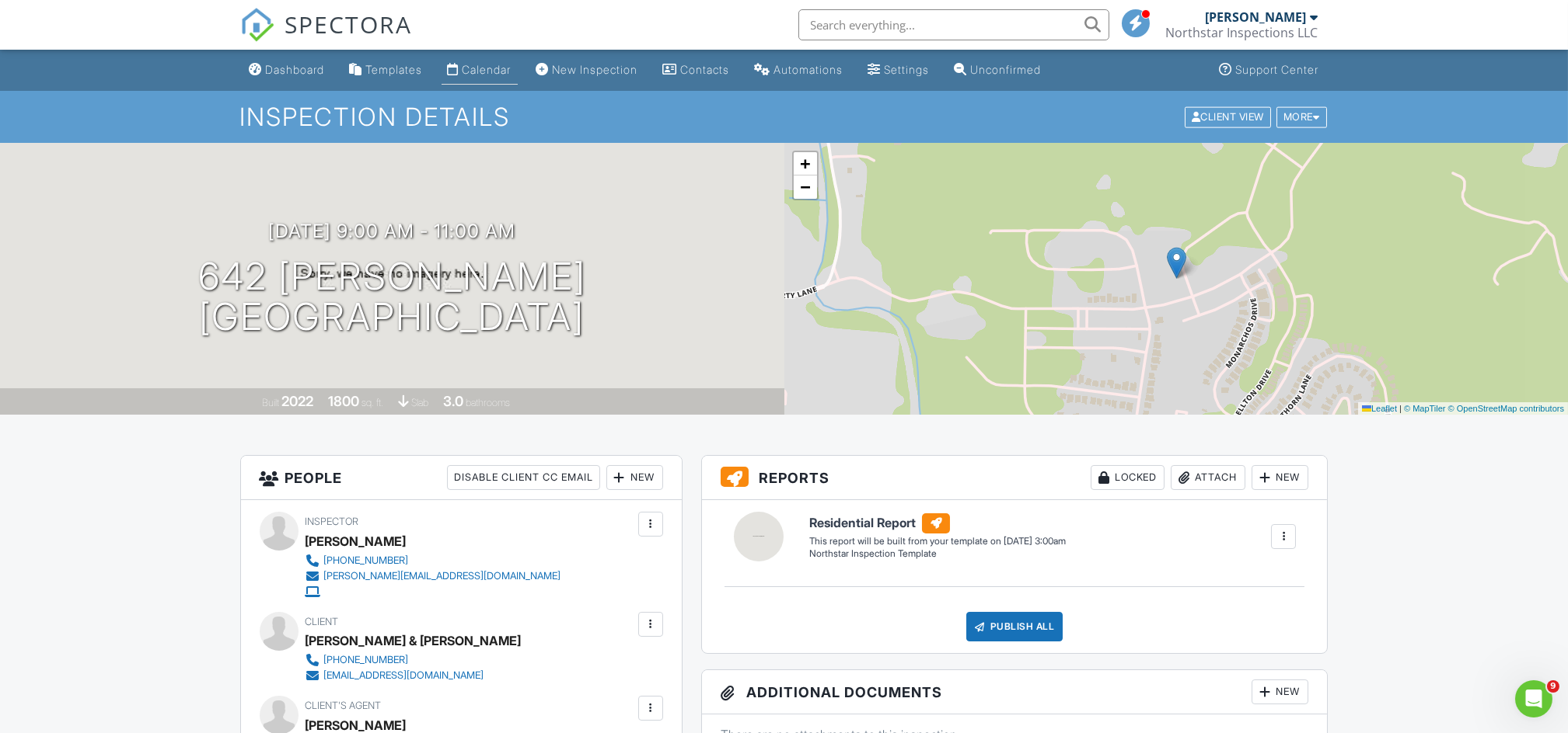
click at [492, 67] on div "Calendar" at bounding box center [487, 70] width 49 height 13
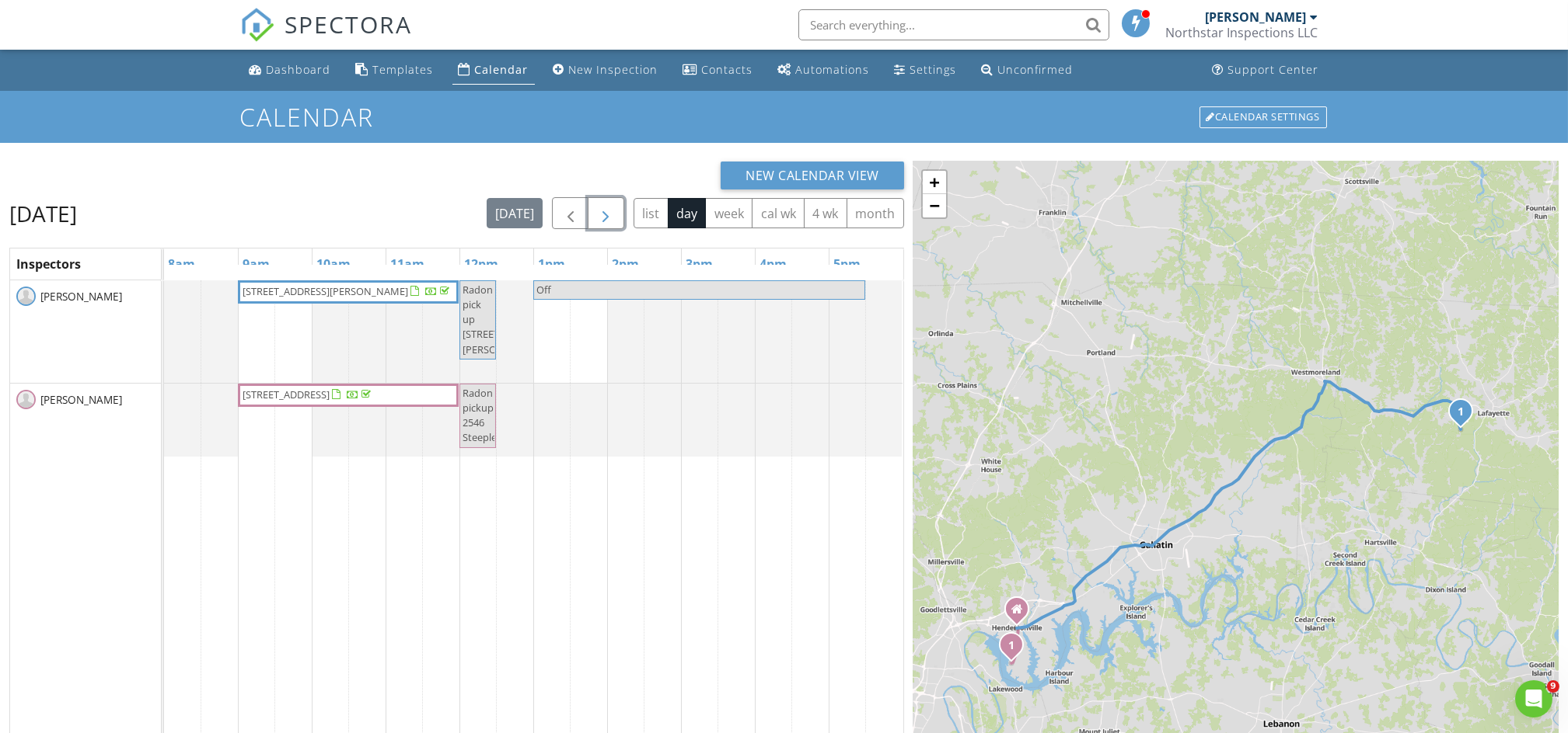
click at [596, 213] on span "button" at bounding box center [605, 214] width 19 height 19
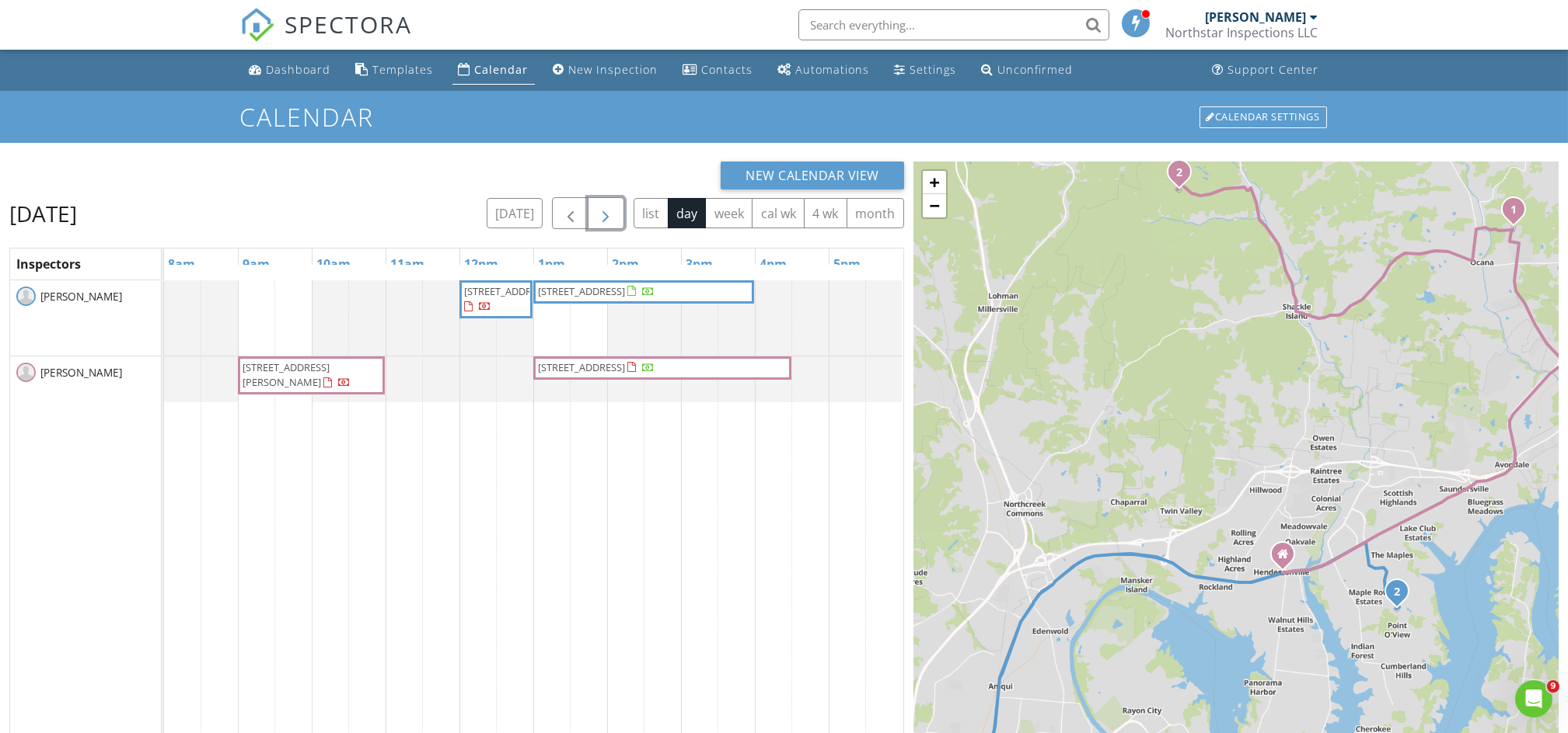
click at [366, 382] on span "[STREET_ADDRESS][PERSON_NAME]" at bounding box center [311, 375] width 141 height 30
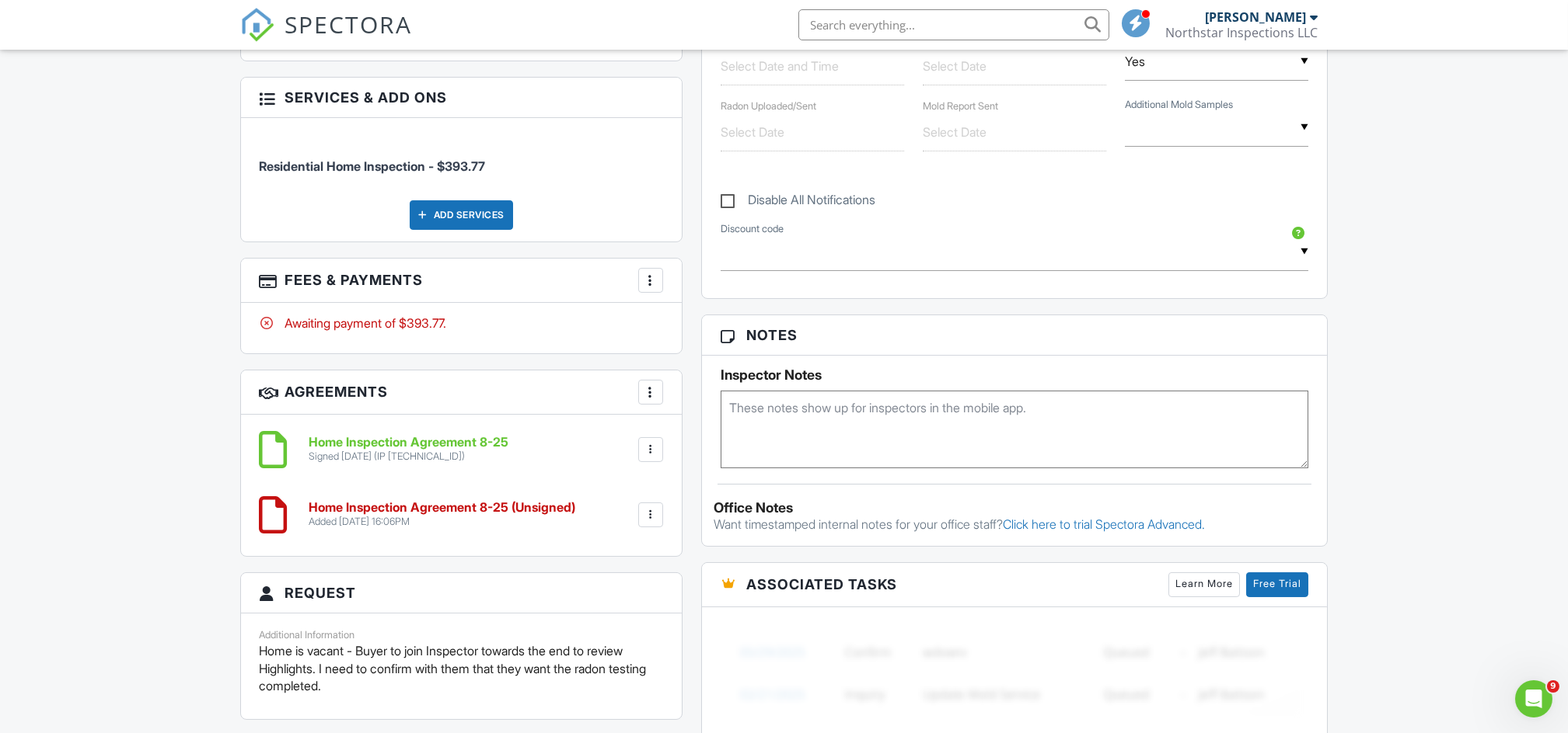
scroll to position [1016, 0]
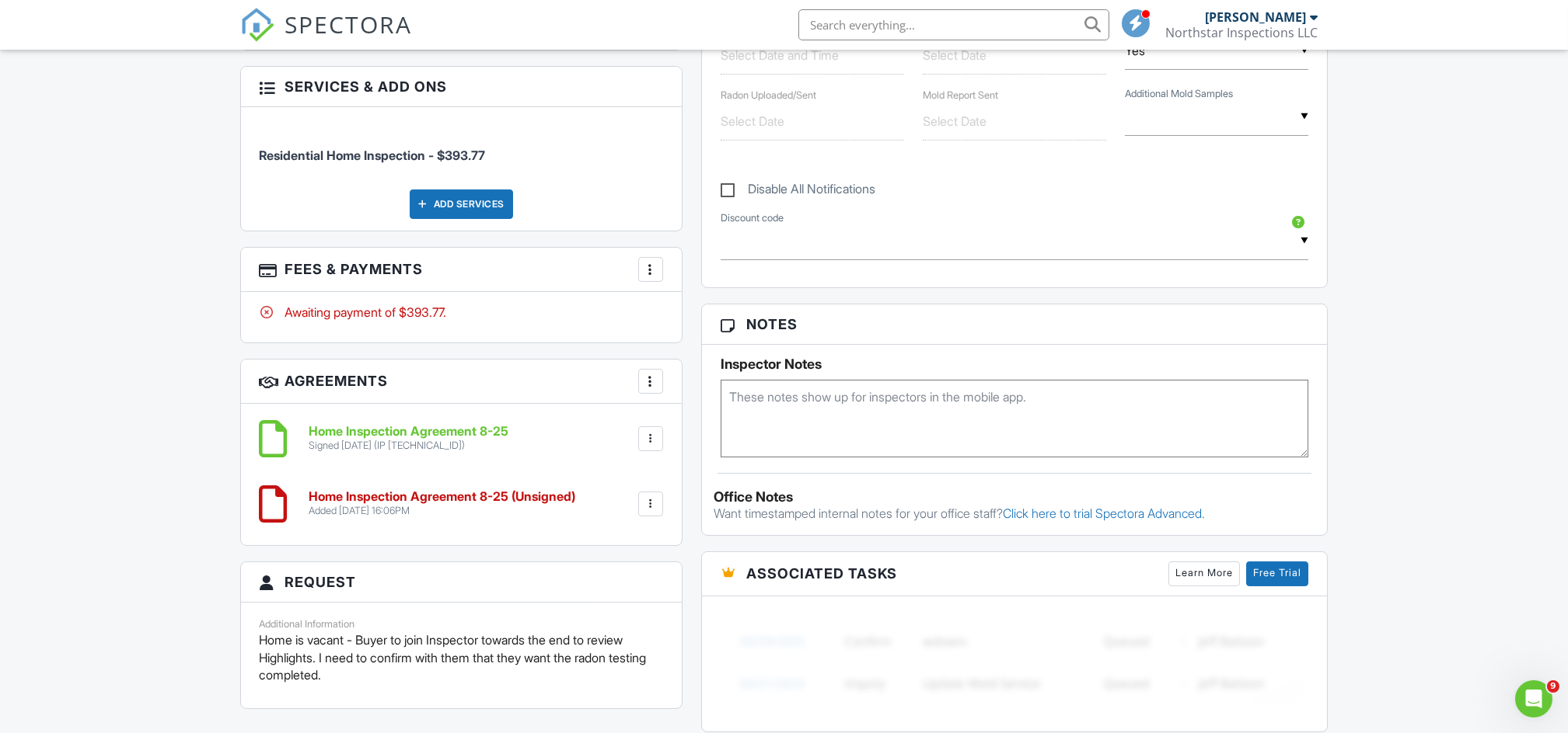
click at [652, 511] on div at bounding box center [650, 504] width 15 height 15
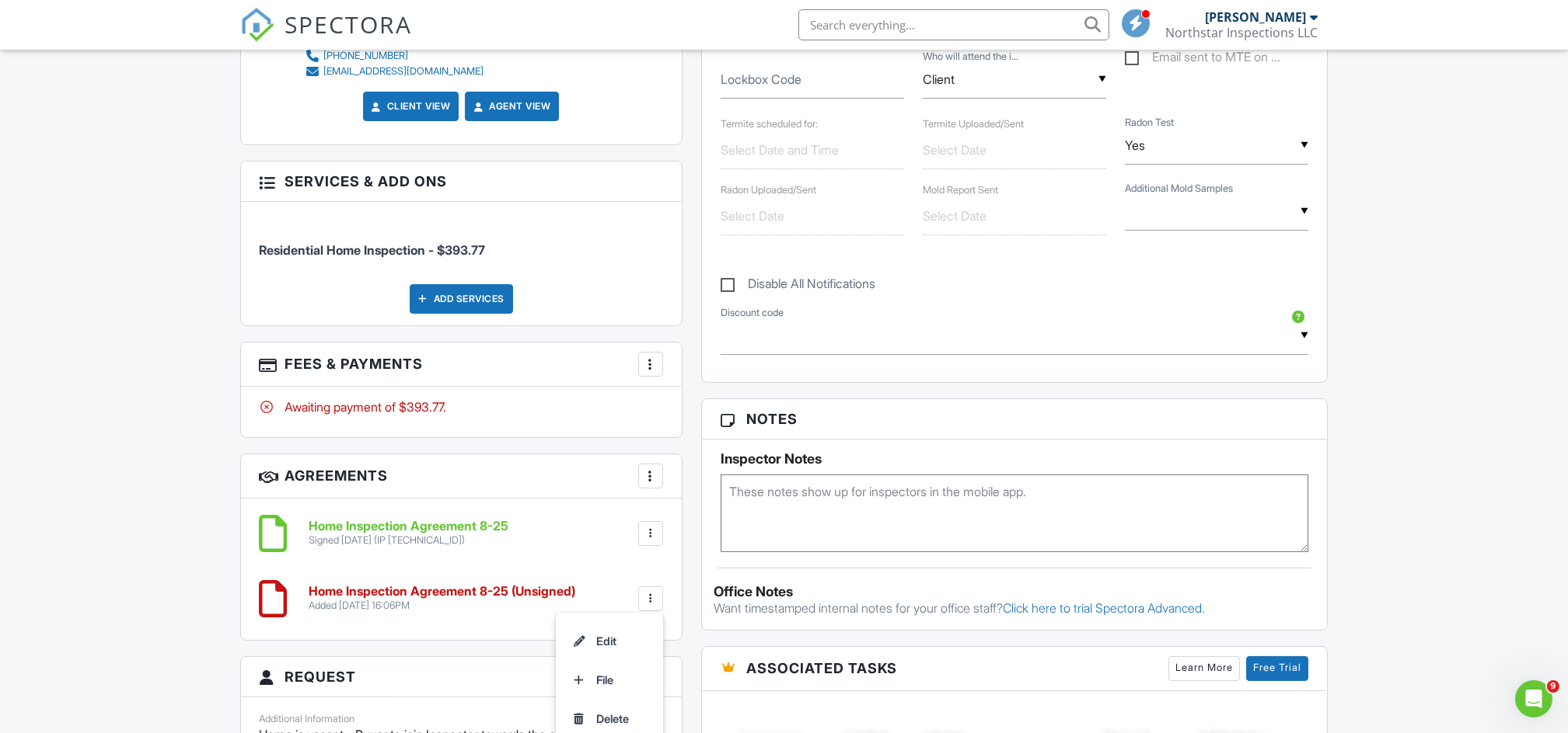
scroll to position [925, 0]
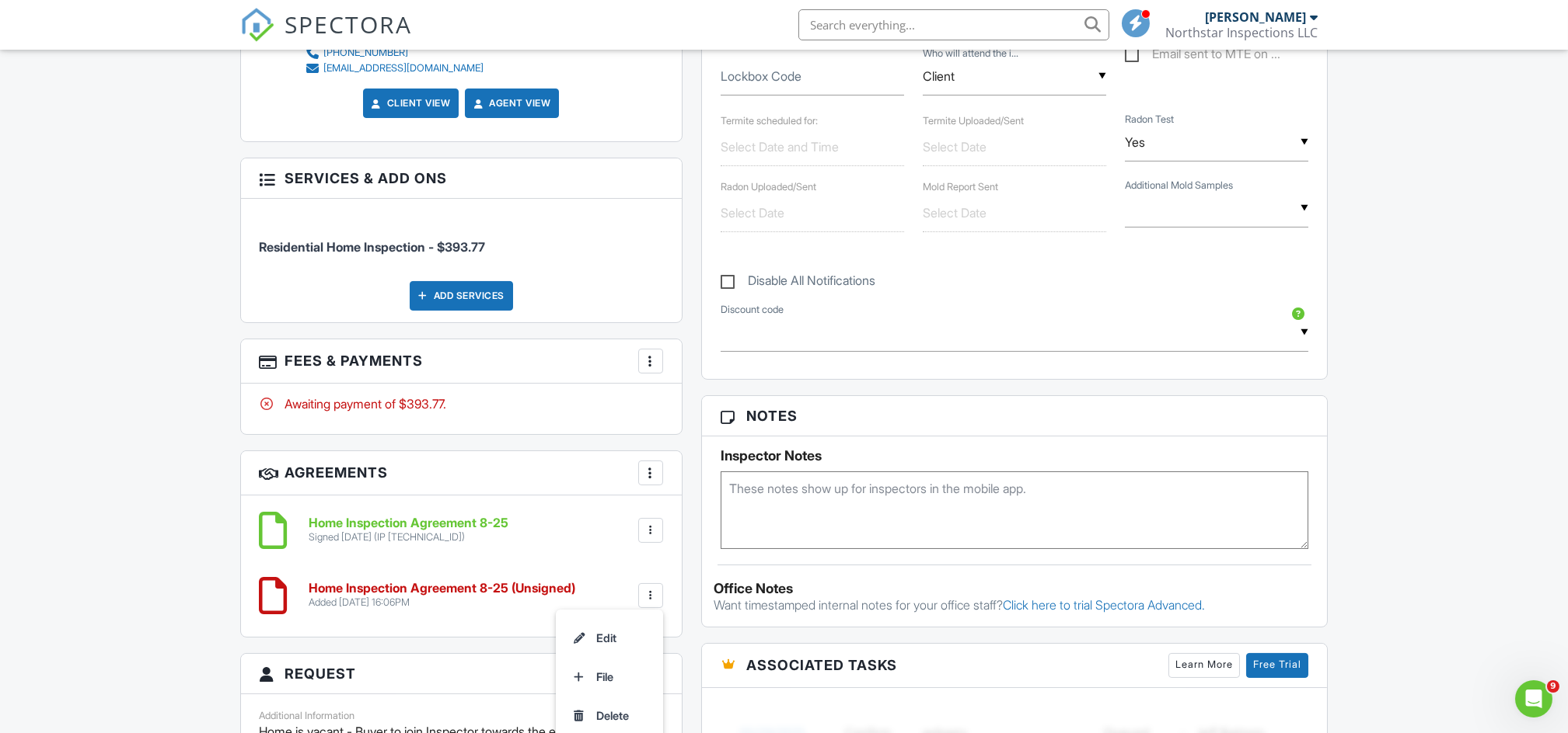
click at [1449, 418] on div "Dashboard Templates Calendar New Inspection Contacts Automations Settings Uncon…" at bounding box center [784, 559] width 1568 height 2866
